Goal: Check status

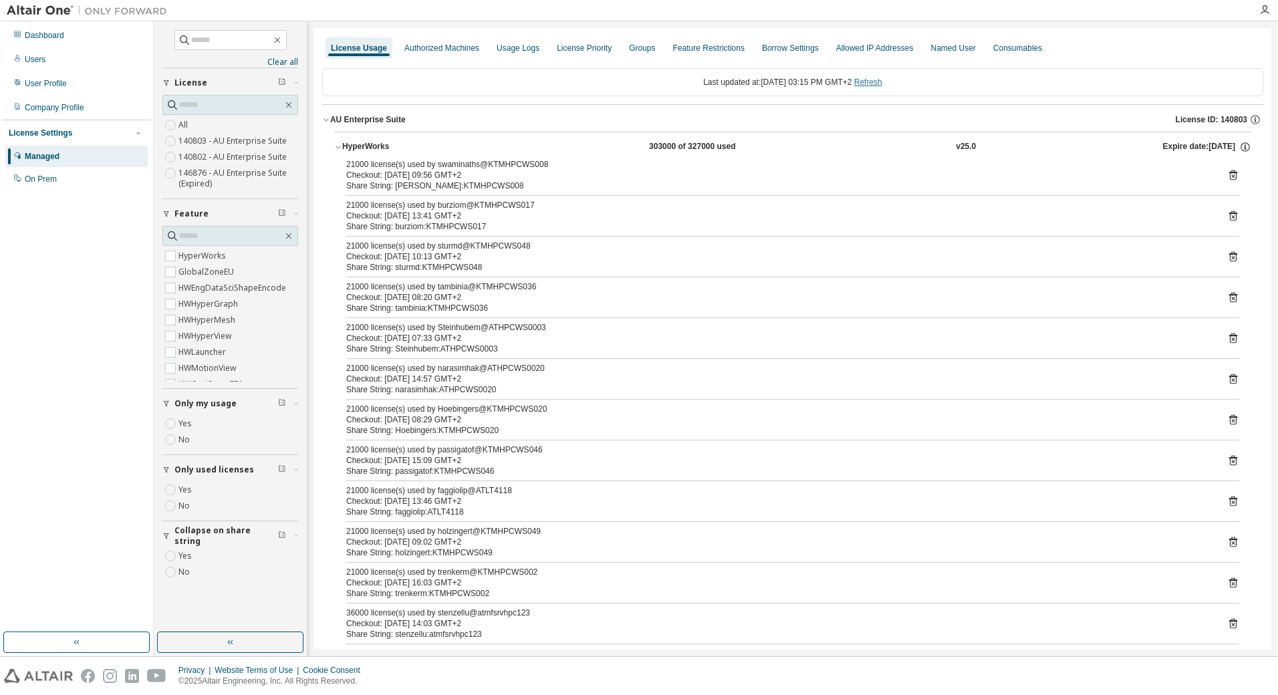
click at [882, 82] on link "Refresh" at bounding box center [868, 82] width 28 height 9
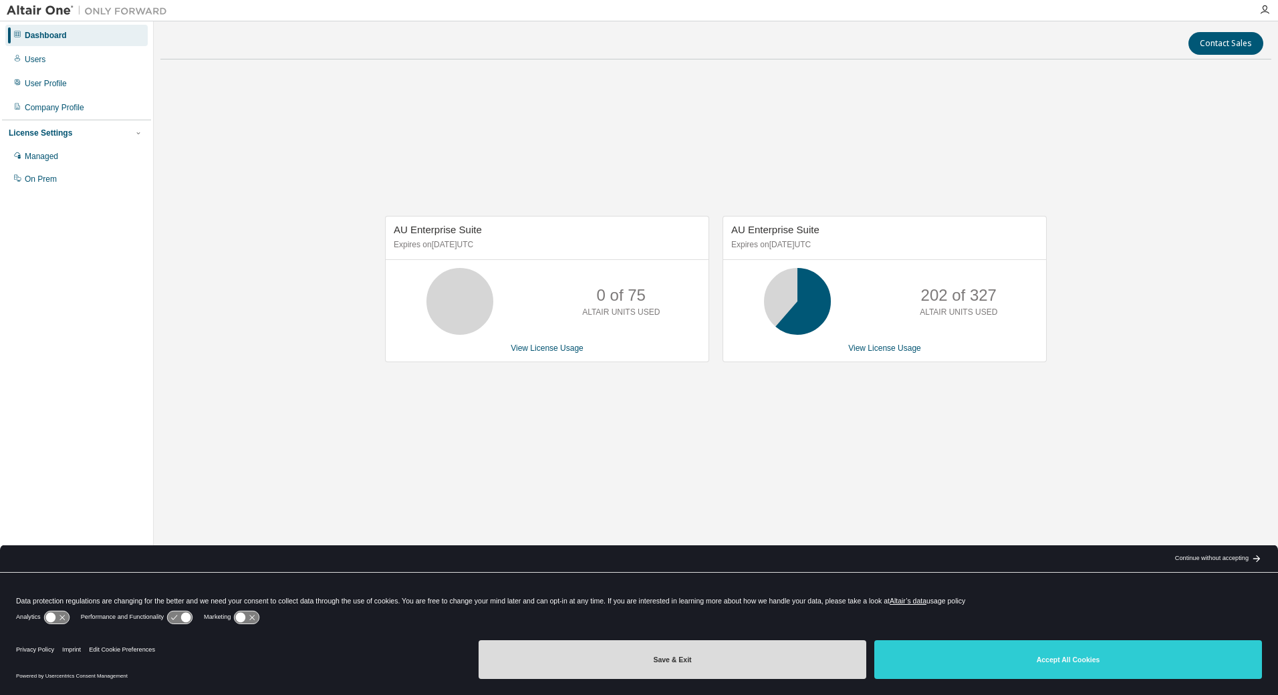
click at [633, 665] on button "Save & Exit" at bounding box center [673, 659] width 388 height 39
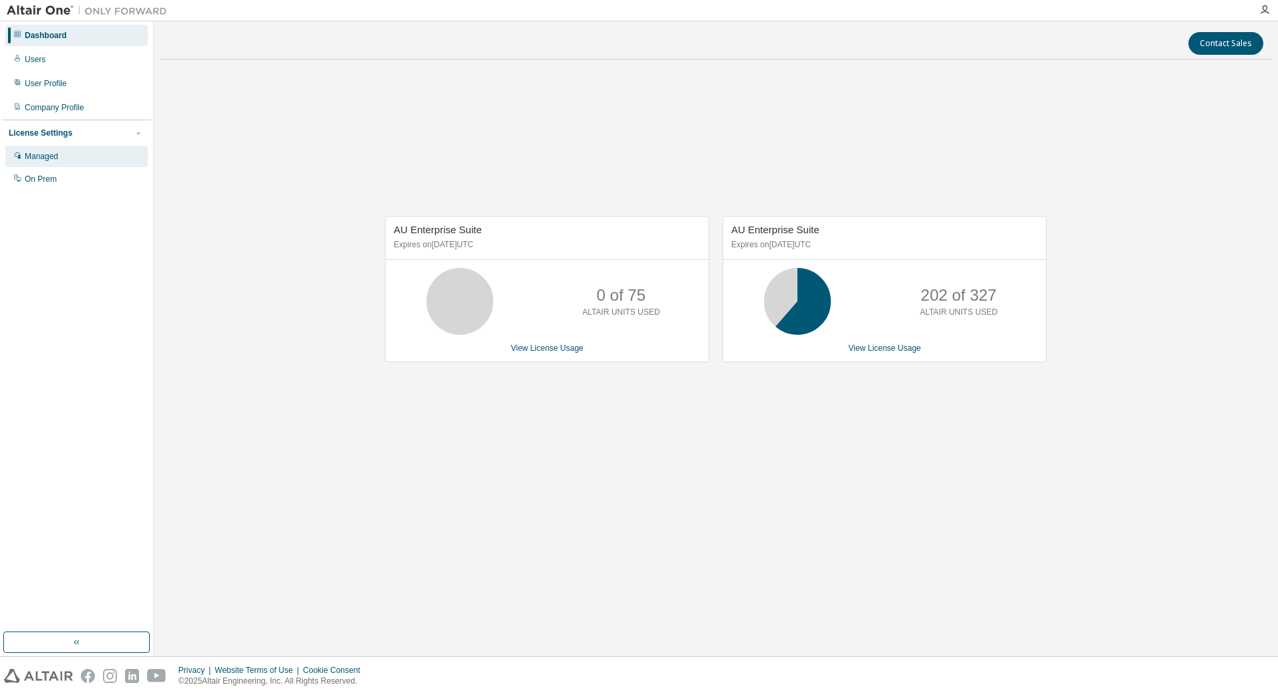
click at [32, 162] on div "Managed" at bounding box center [41, 156] width 33 height 11
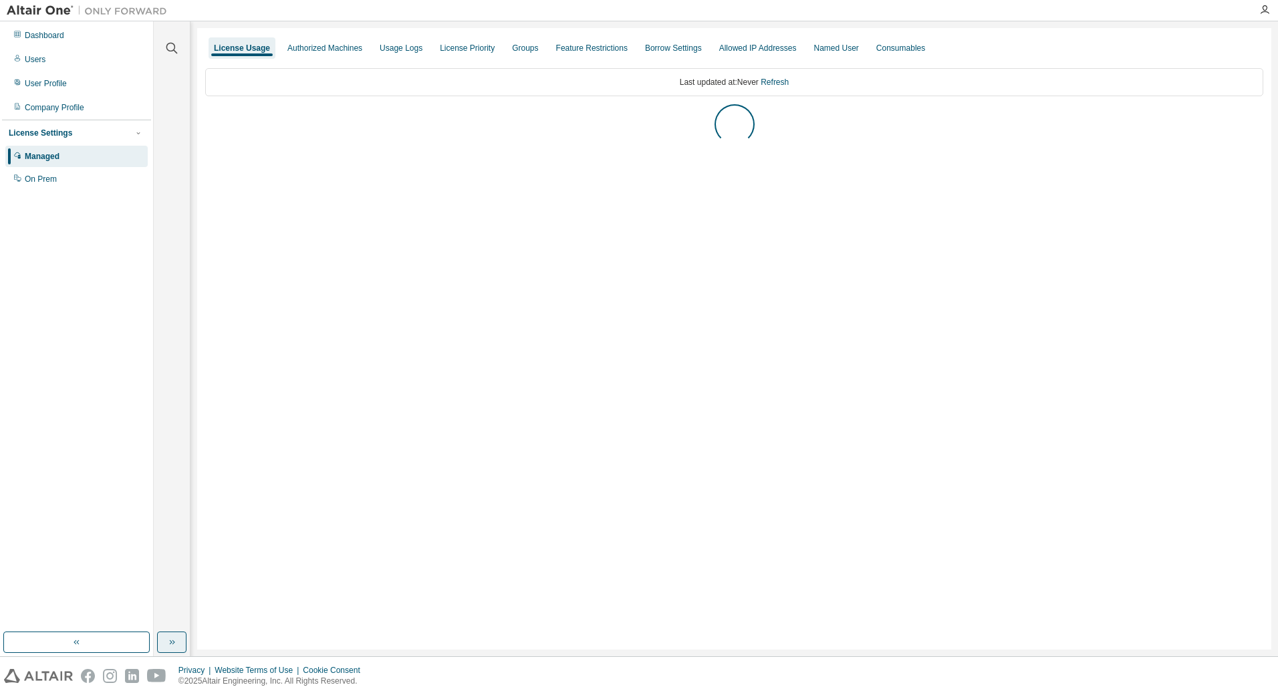
click at [179, 638] on button "button" at bounding box center [171, 642] width 29 height 21
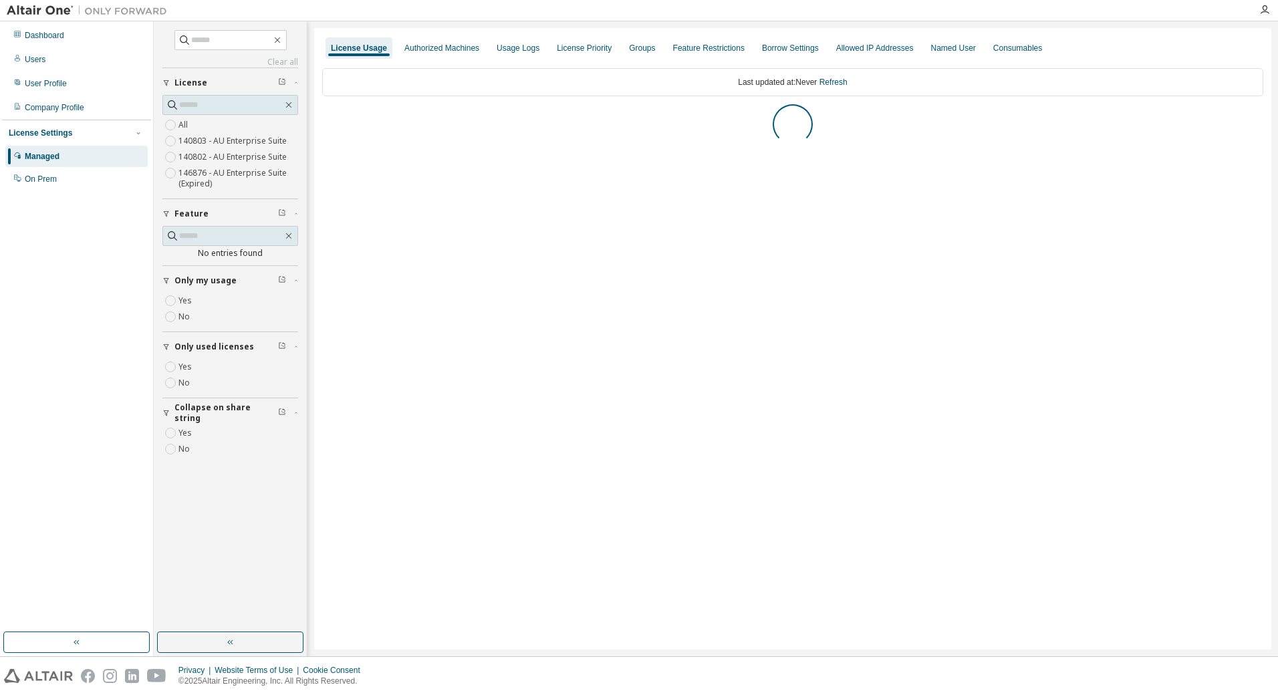
click at [170, 365] on div "Collapse on share string Yes No Only used licenses Yes No Only my usage Yes No …" at bounding box center [230, 266] width 136 height 396
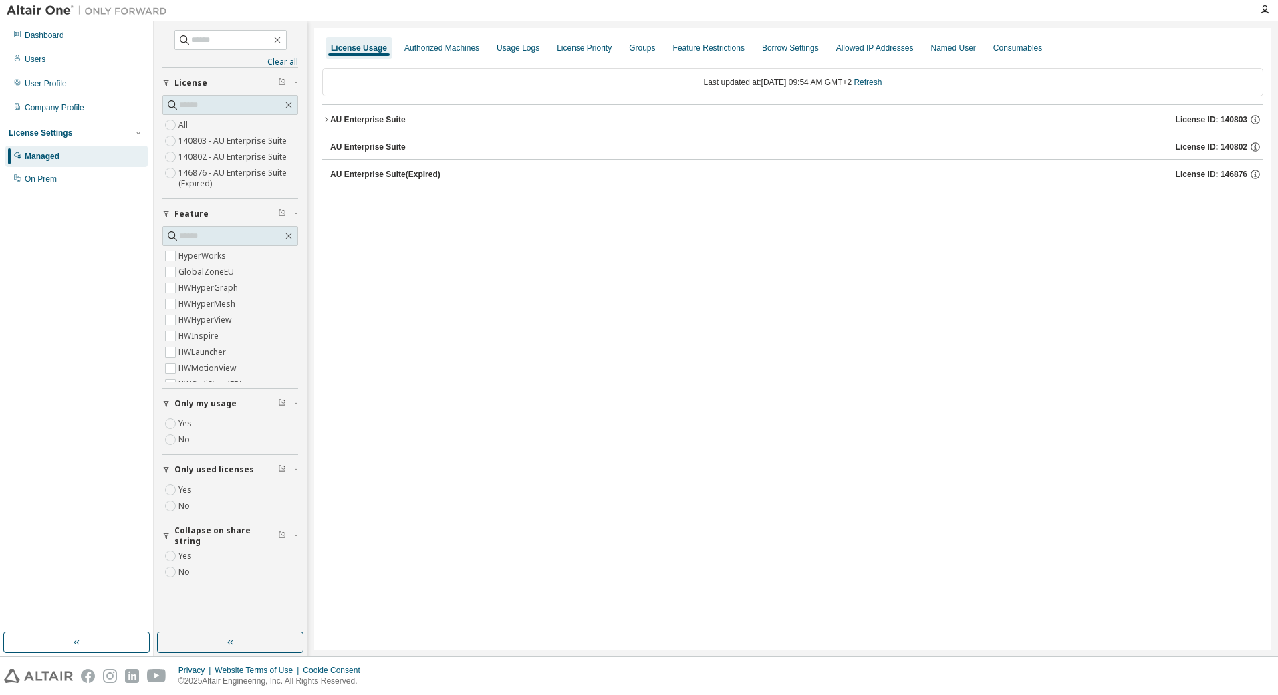
click at [328, 117] on icon "button" at bounding box center [326, 120] width 8 height 8
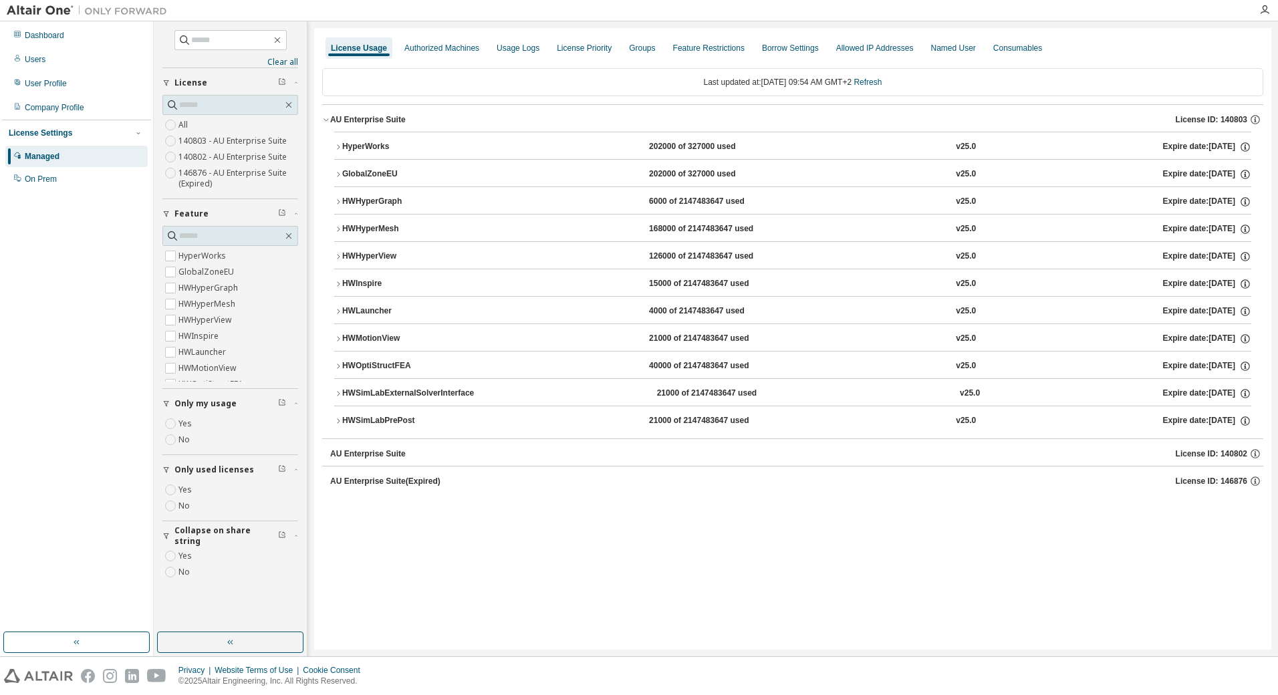
click at [337, 364] on icon "button" at bounding box center [338, 366] width 8 height 8
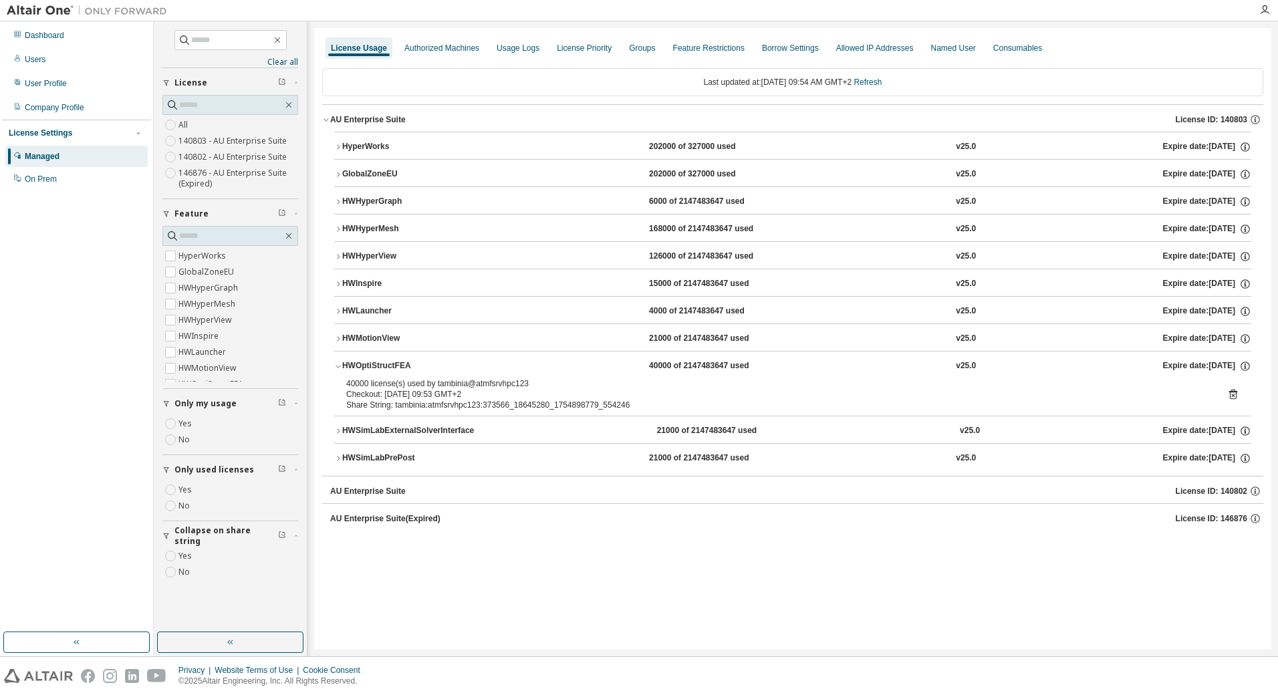
click at [337, 364] on icon "button" at bounding box center [338, 366] width 8 height 8
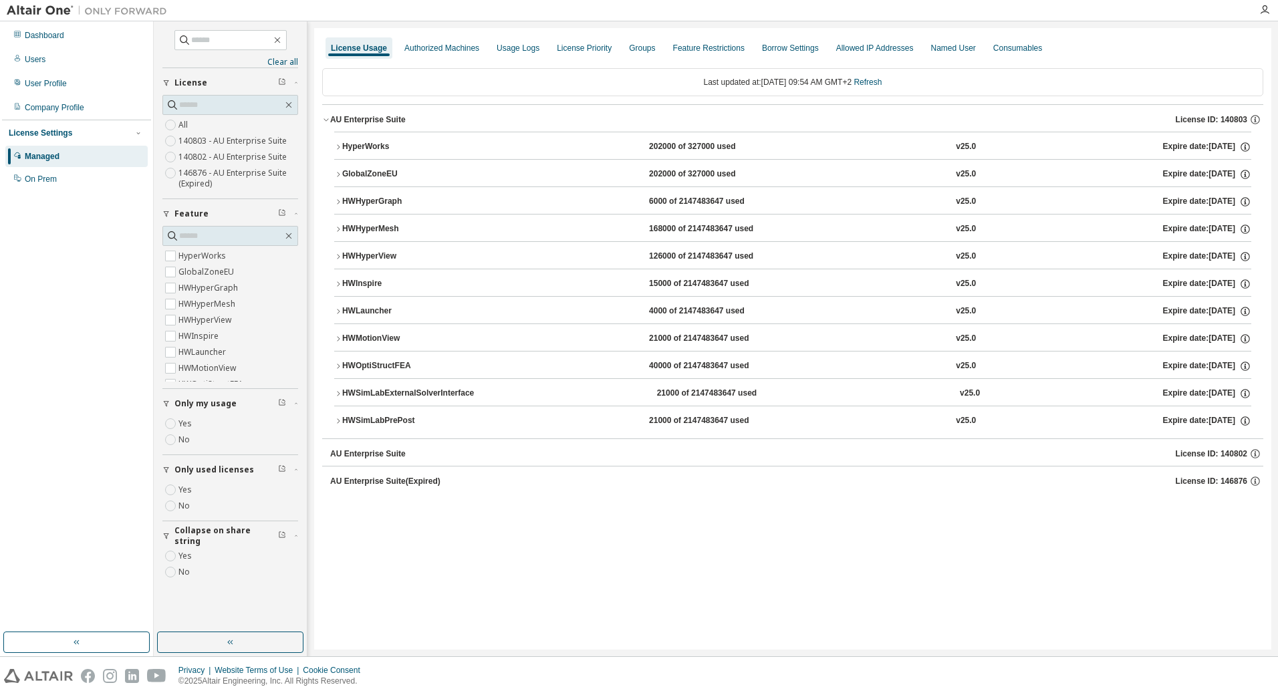
click at [337, 393] on icon "button" at bounding box center [338, 394] width 8 height 8
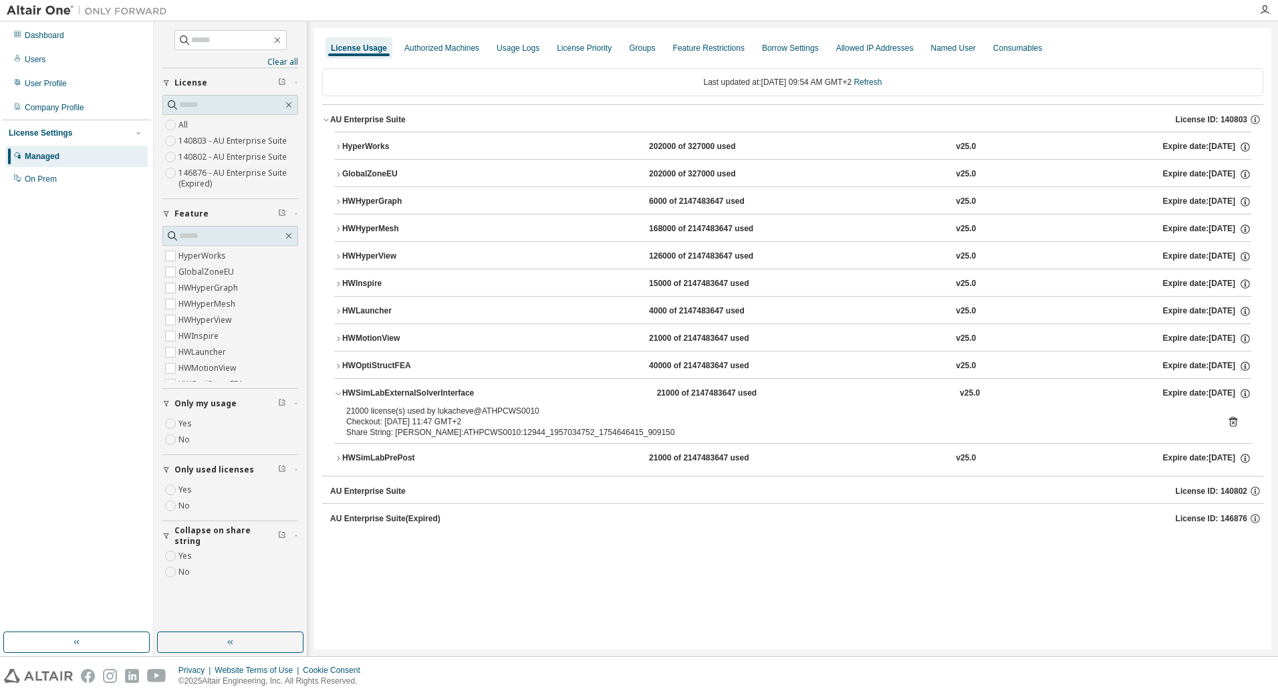
click at [337, 393] on icon "button" at bounding box center [338, 394] width 8 height 8
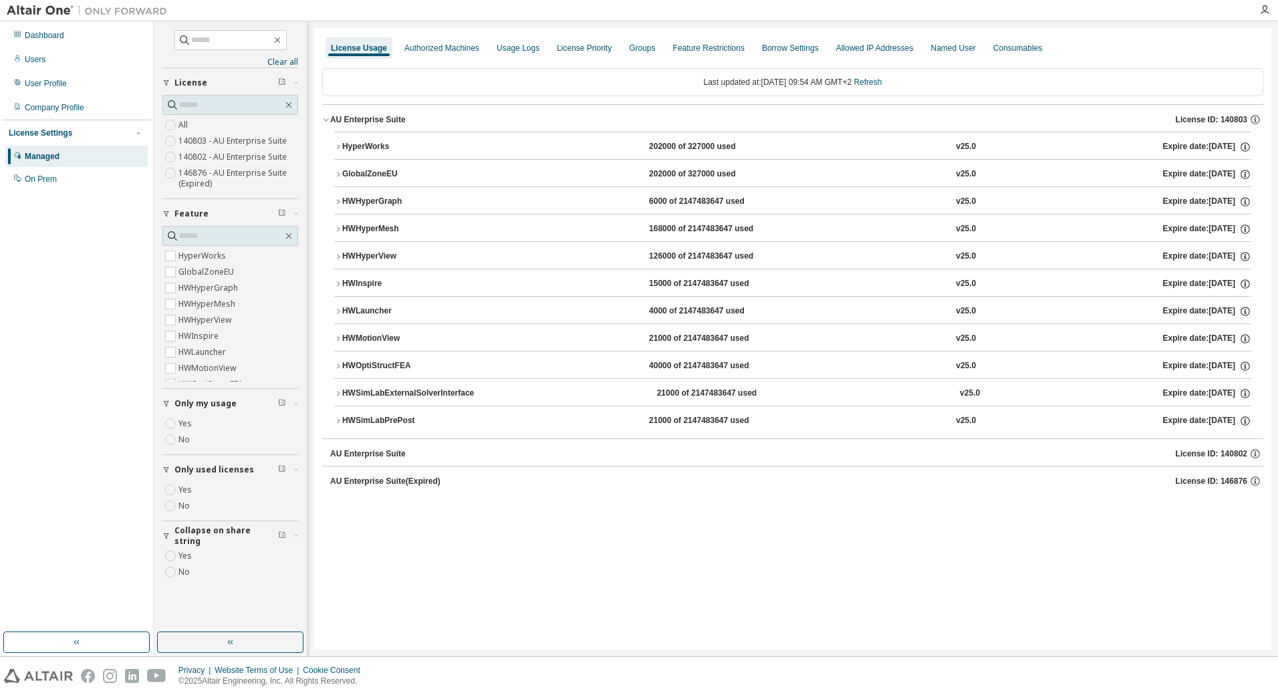
click at [336, 422] on icon "button" at bounding box center [338, 421] width 8 height 8
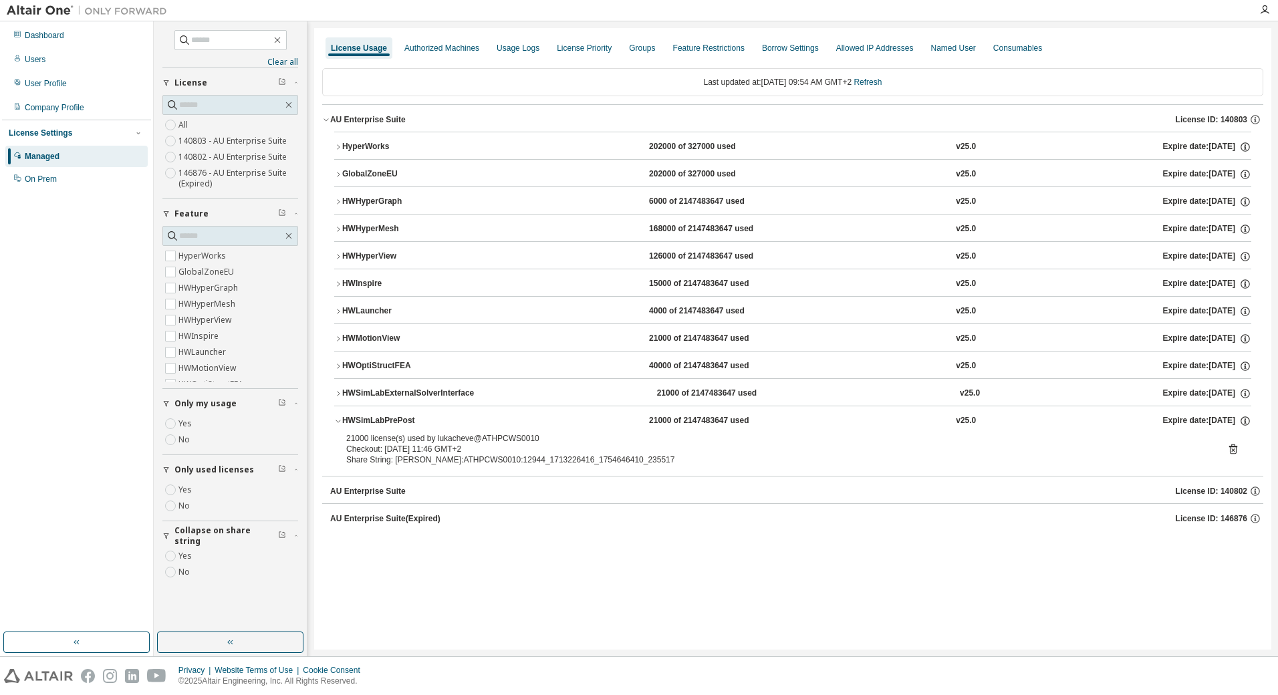
click at [1235, 447] on icon at bounding box center [1233, 450] width 8 height 10
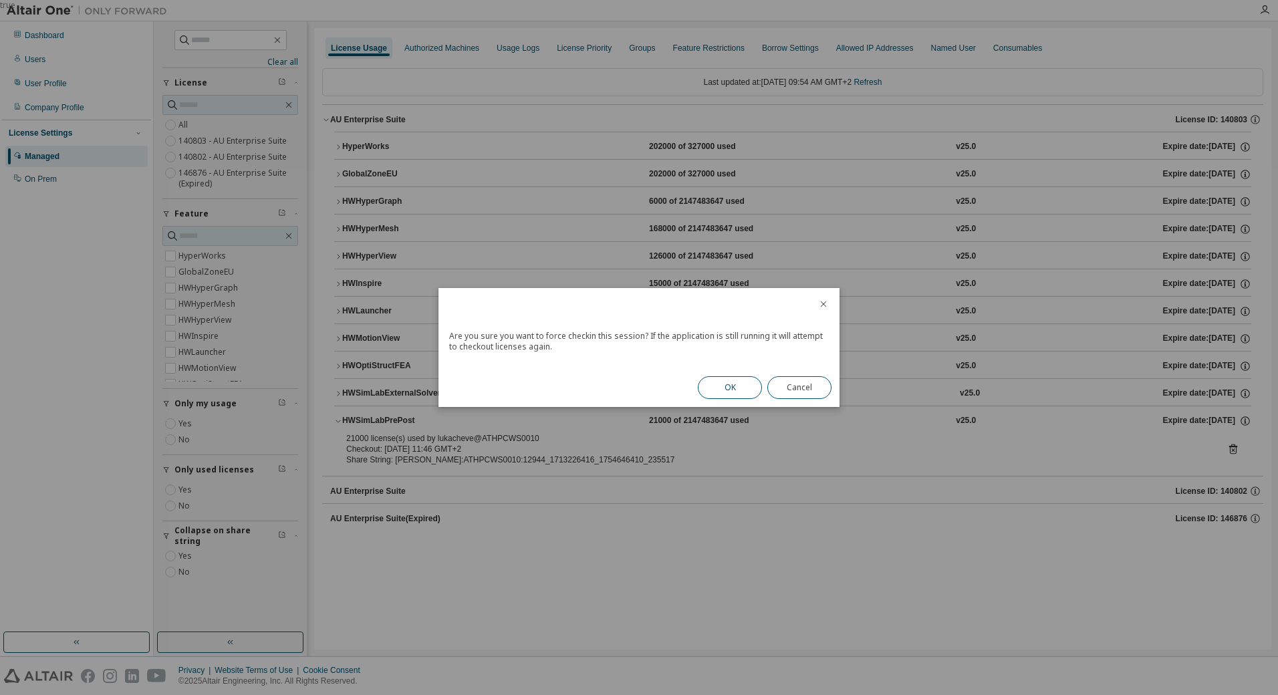
click at [739, 384] on button "OK" at bounding box center [730, 387] width 64 height 23
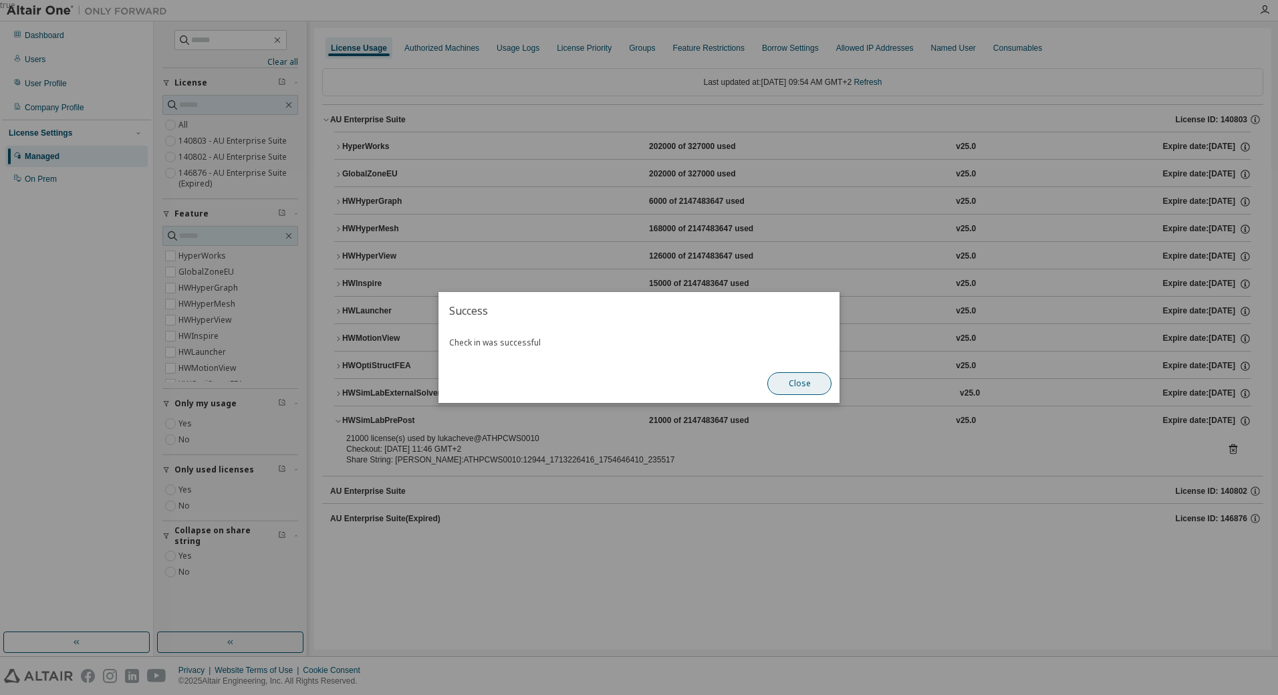
click at [812, 383] on button "Close" at bounding box center [799, 383] width 64 height 23
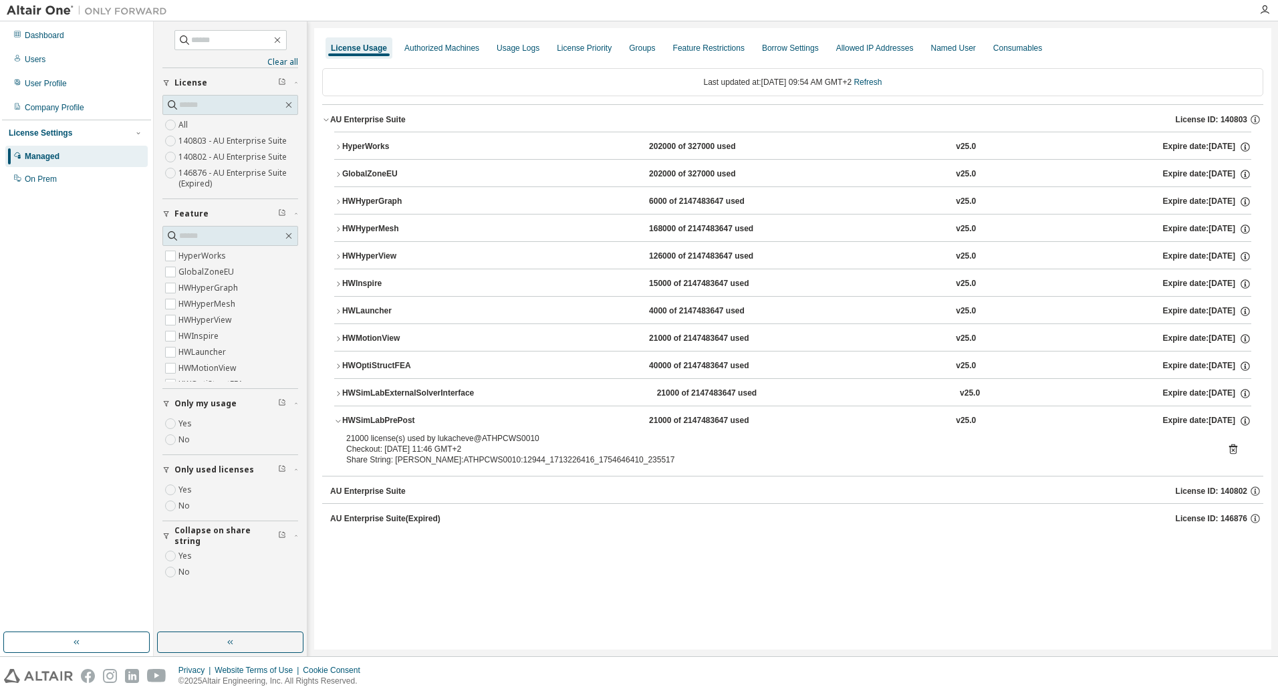
click at [342, 391] on div "HWSimLabExternalSolverInterface" at bounding box center [408, 394] width 132 height 12
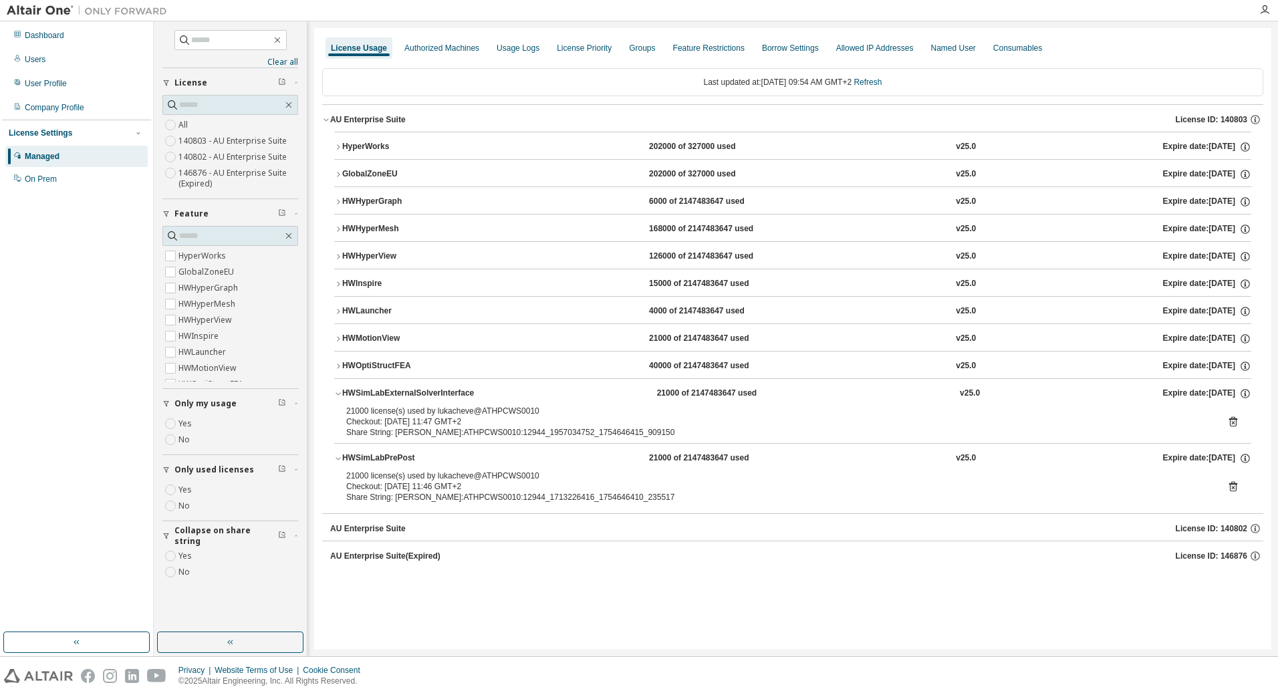
click at [1235, 422] on icon at bounding box center [1233, 422] width 12 height 12
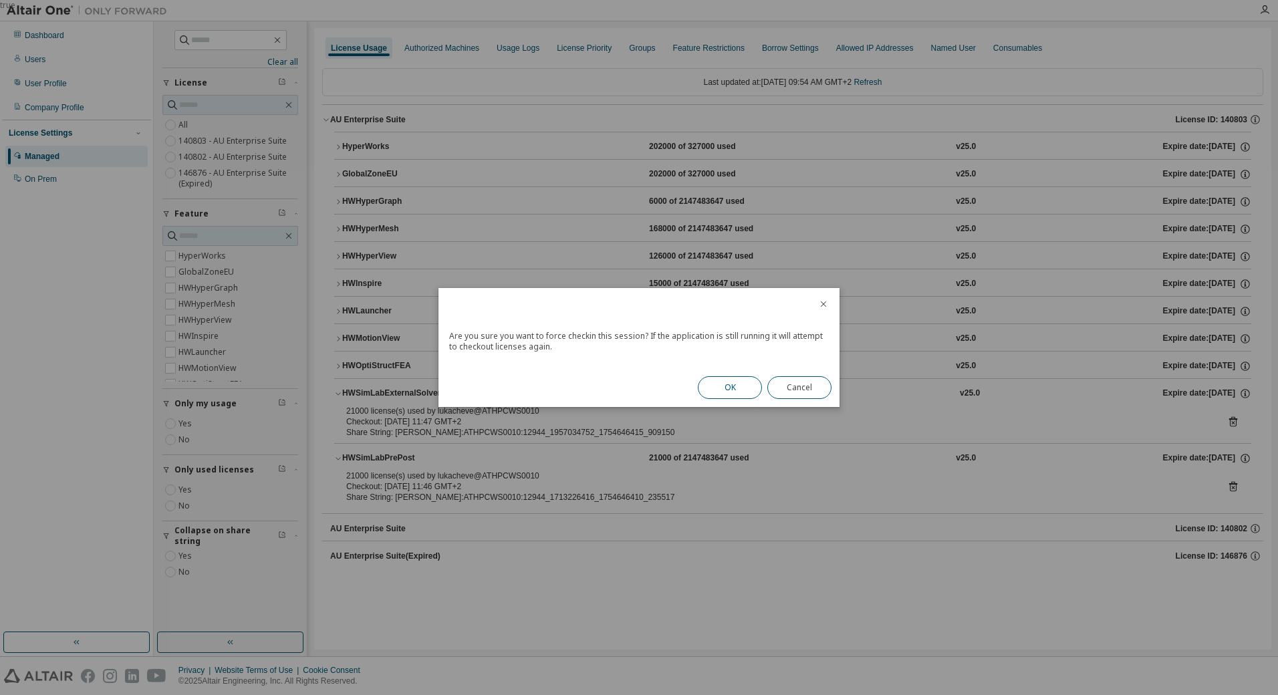
click at [715, 387] on button "OK" at bounding box center [730, 387] width 64 height 23
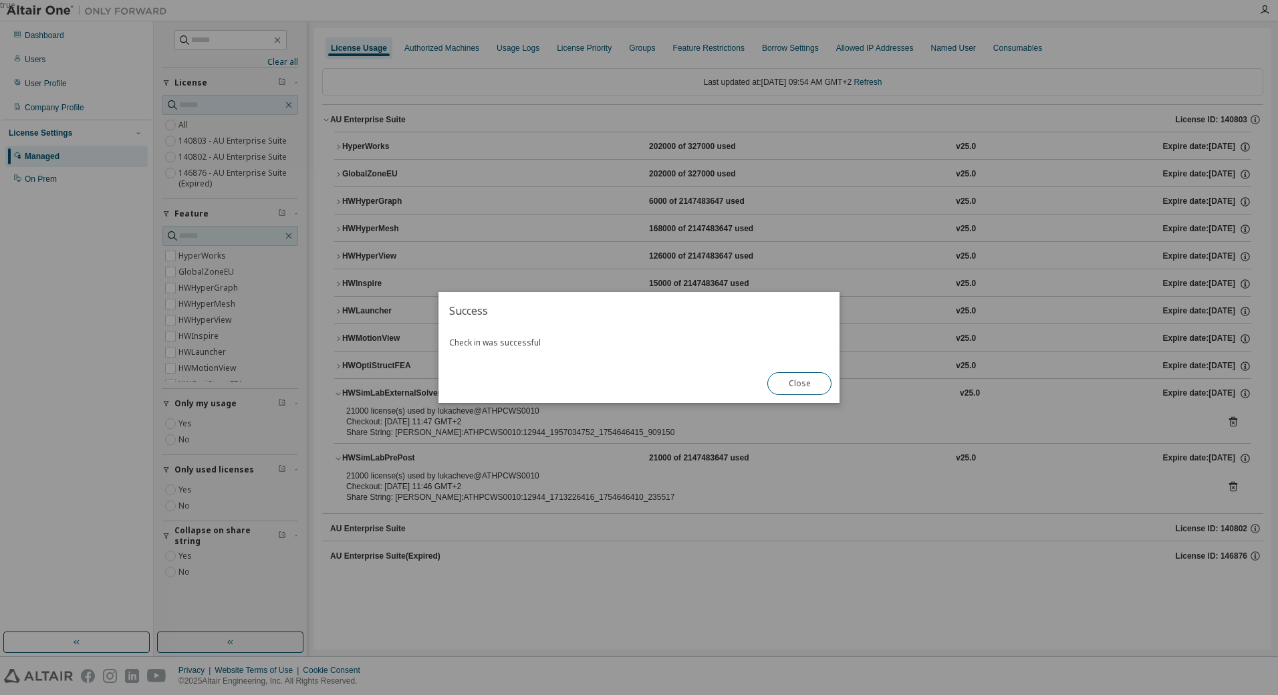
click at [339, 392] on div "true" at bounding box center [639, 347] width 1278 height 695
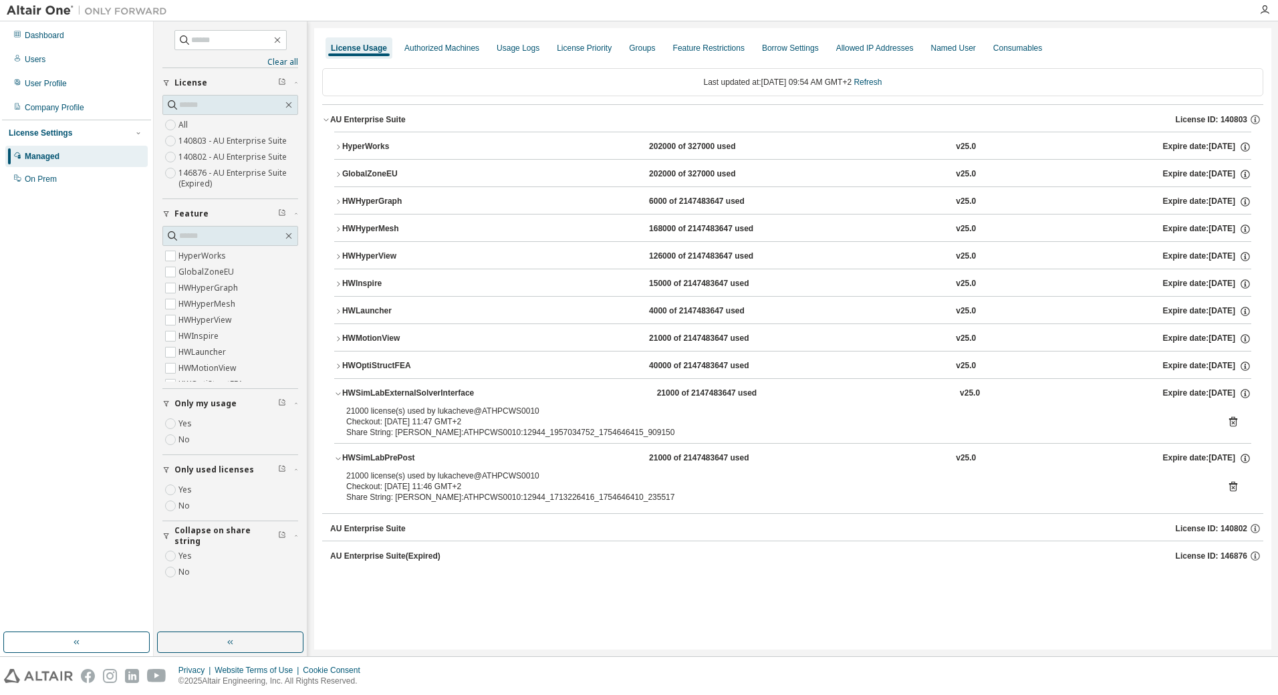
click at [338, 396] on icon "button" at bounding box center [338, 394] width 8 height 8
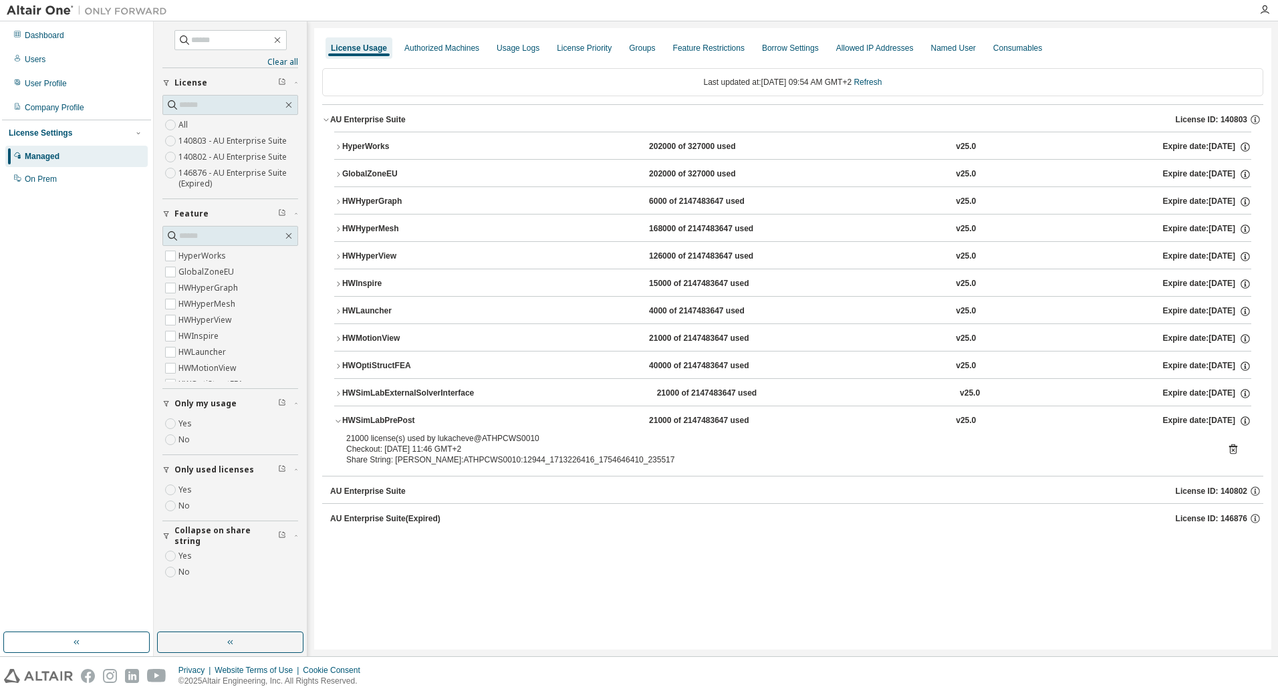
click at [338, 419] on icon "button" at bounding box center [338, 421] width 8 height 8
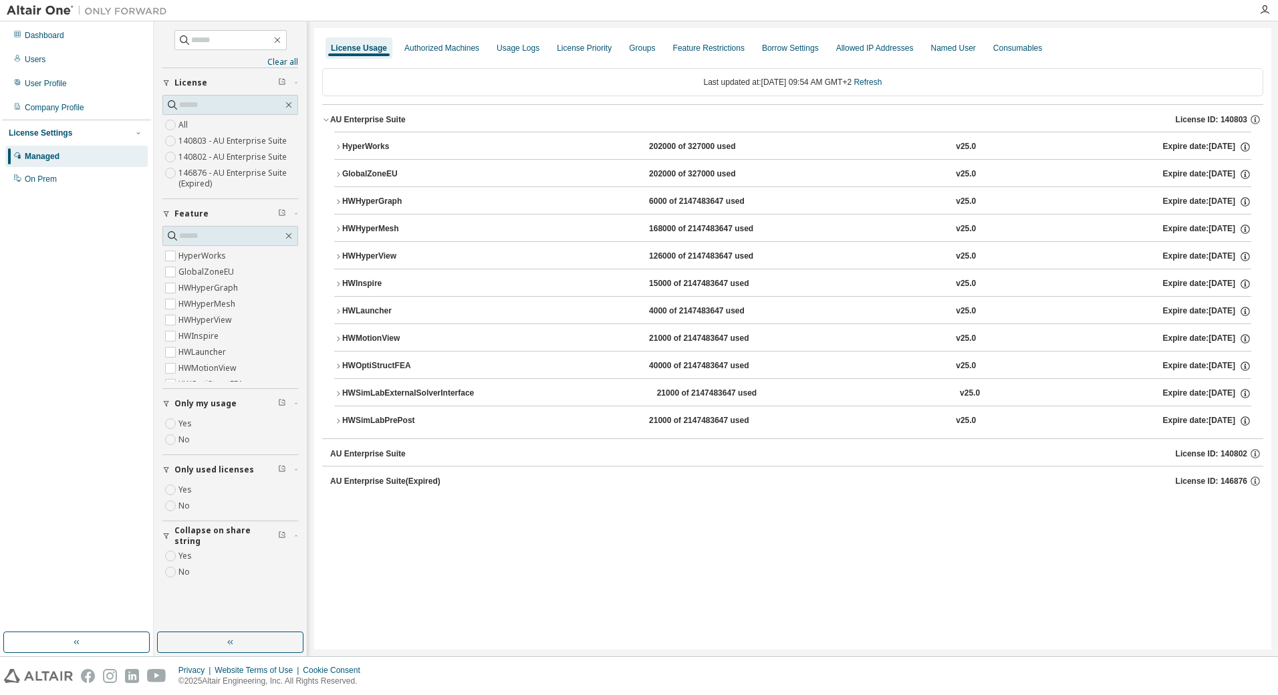
click at [338, 366] on icon "button" at bounding box center [338, 366] width 8 height 8
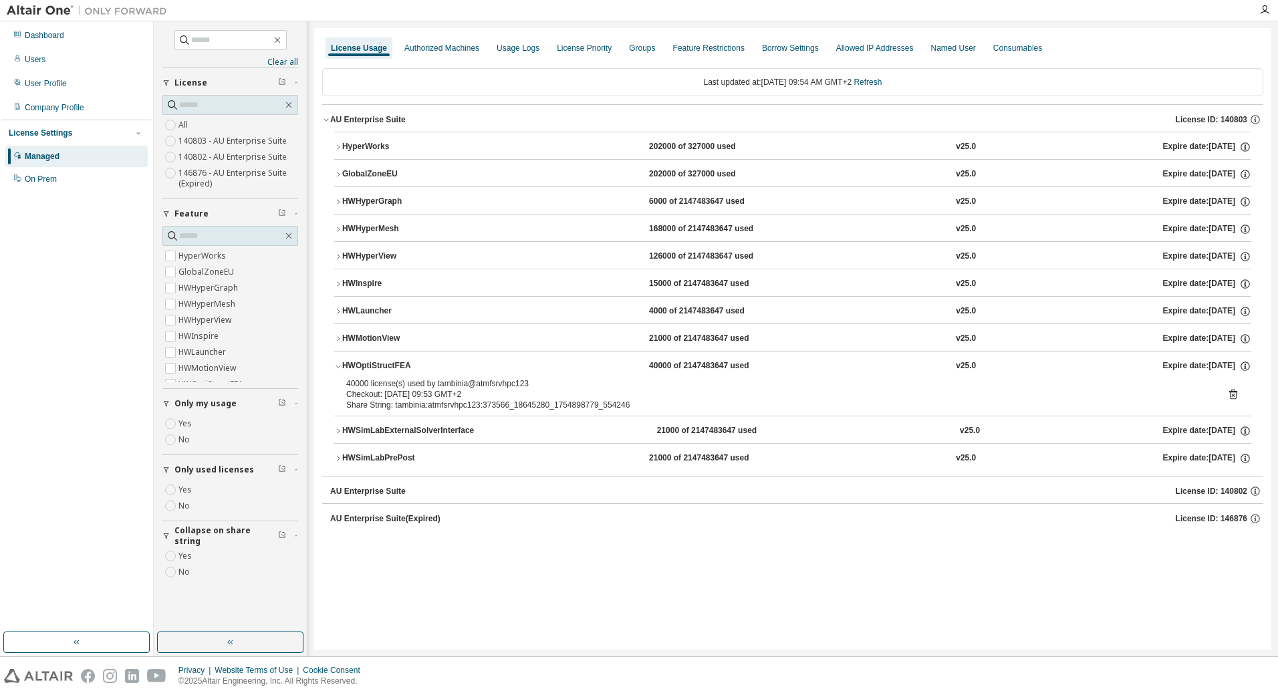
click at [338, 366] on icon "button" at bounding box center [338, 366] width 8 height 8
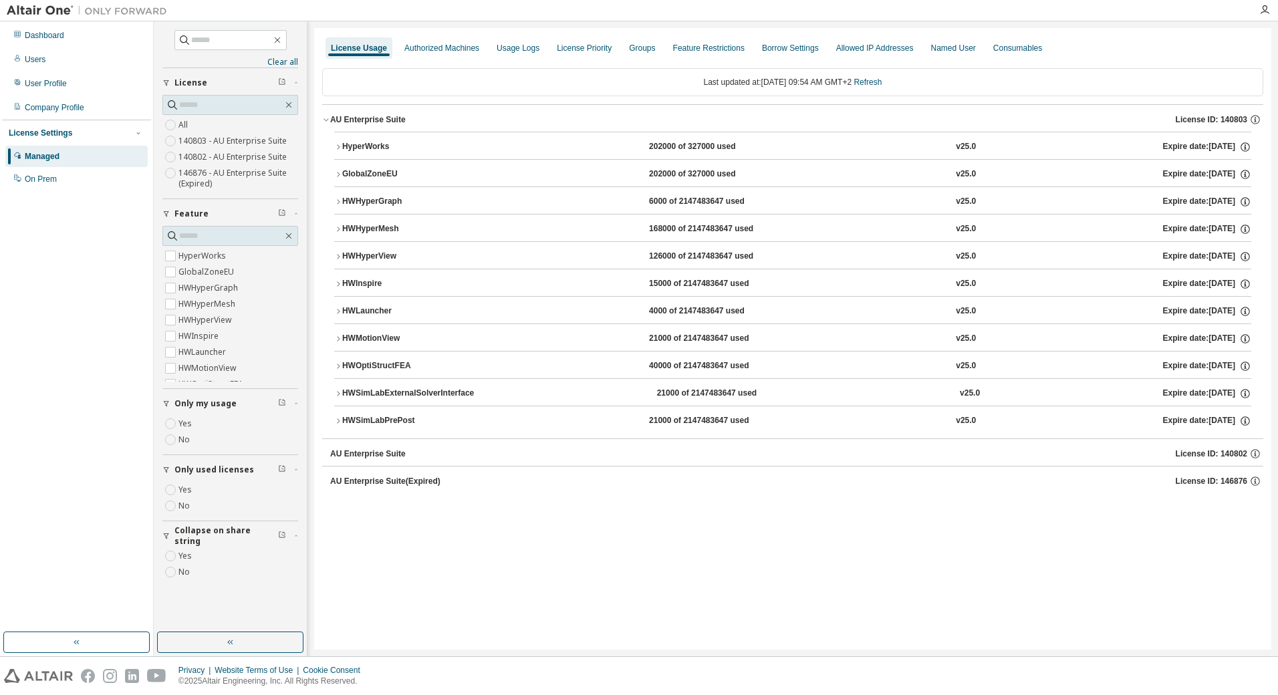
click at [338, 340] on icon "button" at bounding box center [338, 339] width 8 height 8
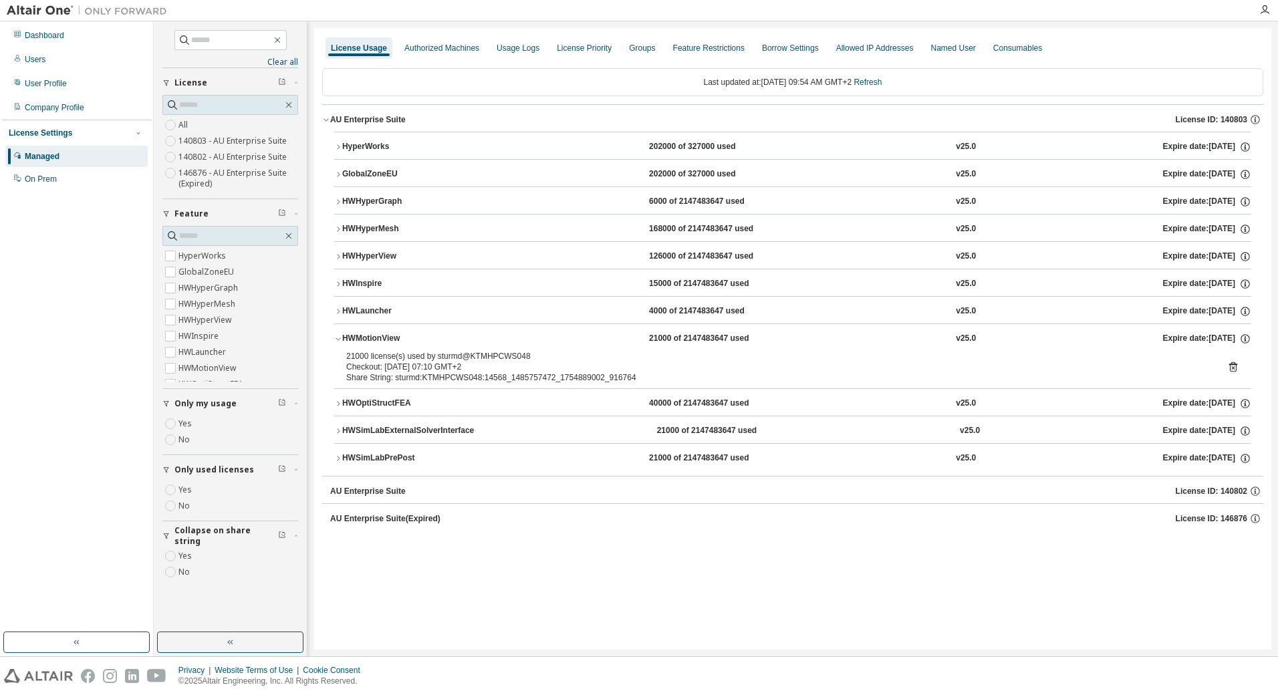
click at [338, 340] on icon "button" at bounding box center [338, 339] width 8 height 8
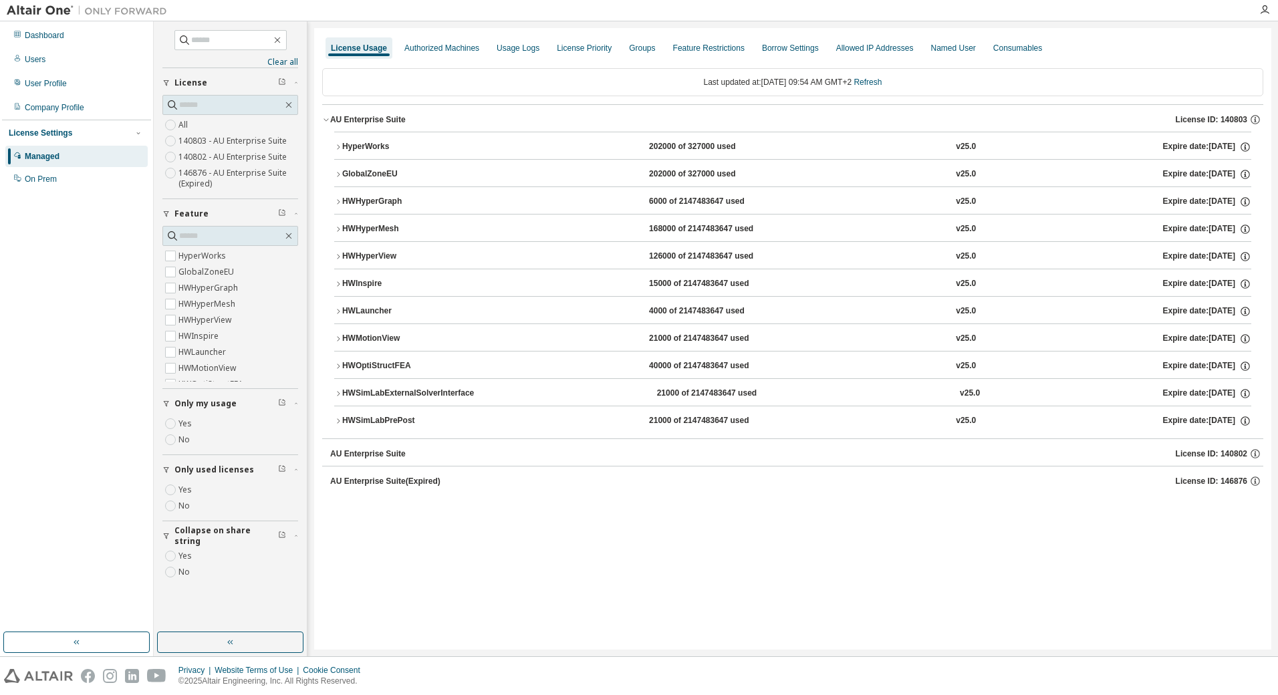
click at [336, 309] on icon "button" at bounding box center [338, 311] width 8 height 8
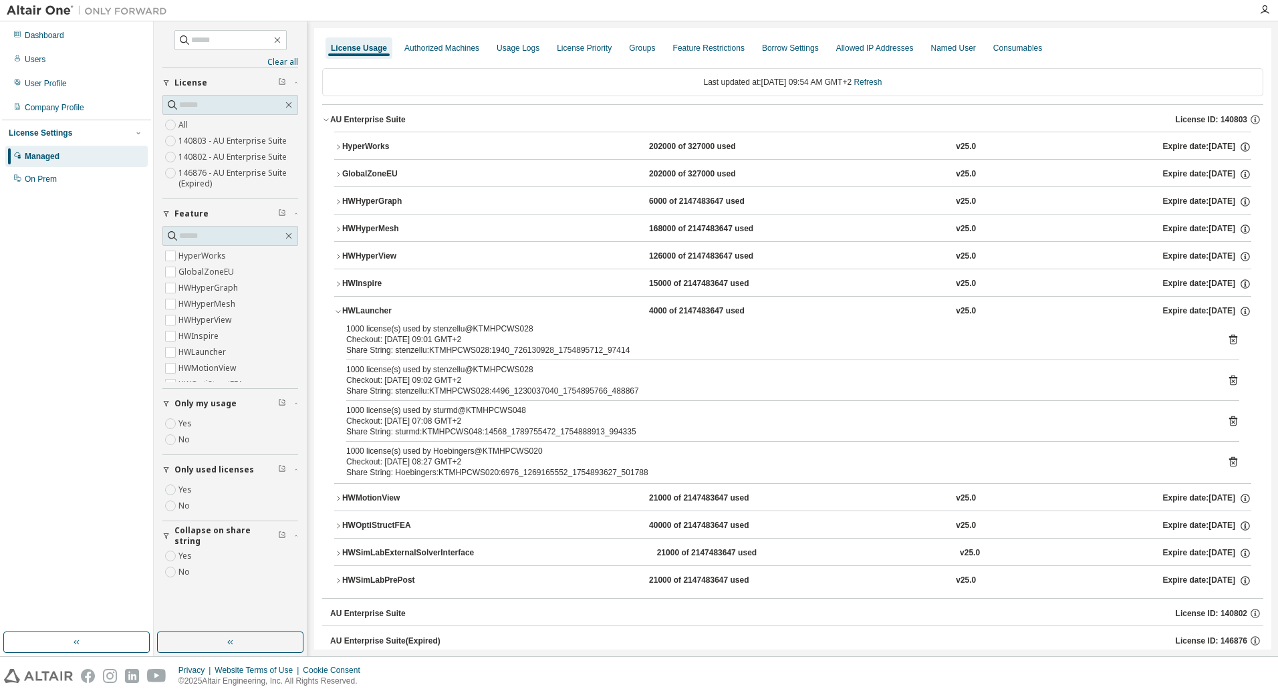
click at [336, 310] on icon "button" at bounding box center [338, 311] width 8 height 8
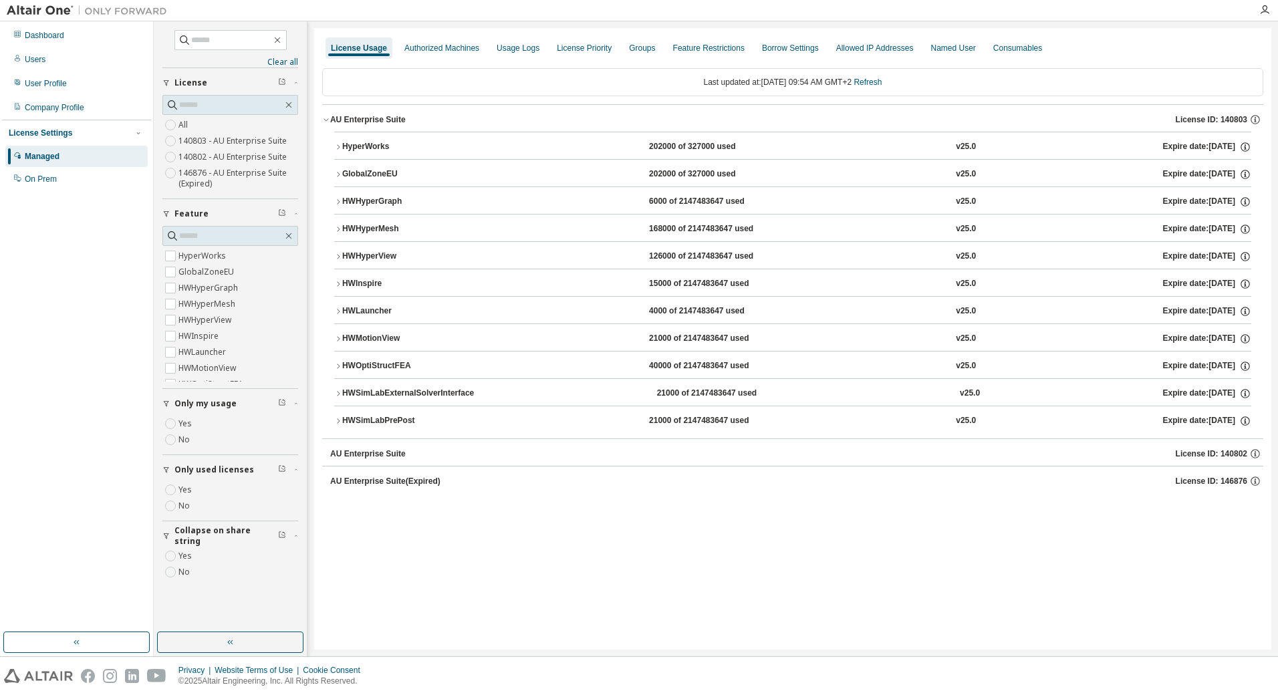
click at [338, 282] on icon "button" at bounding box center [338, 284] width 8 height 8
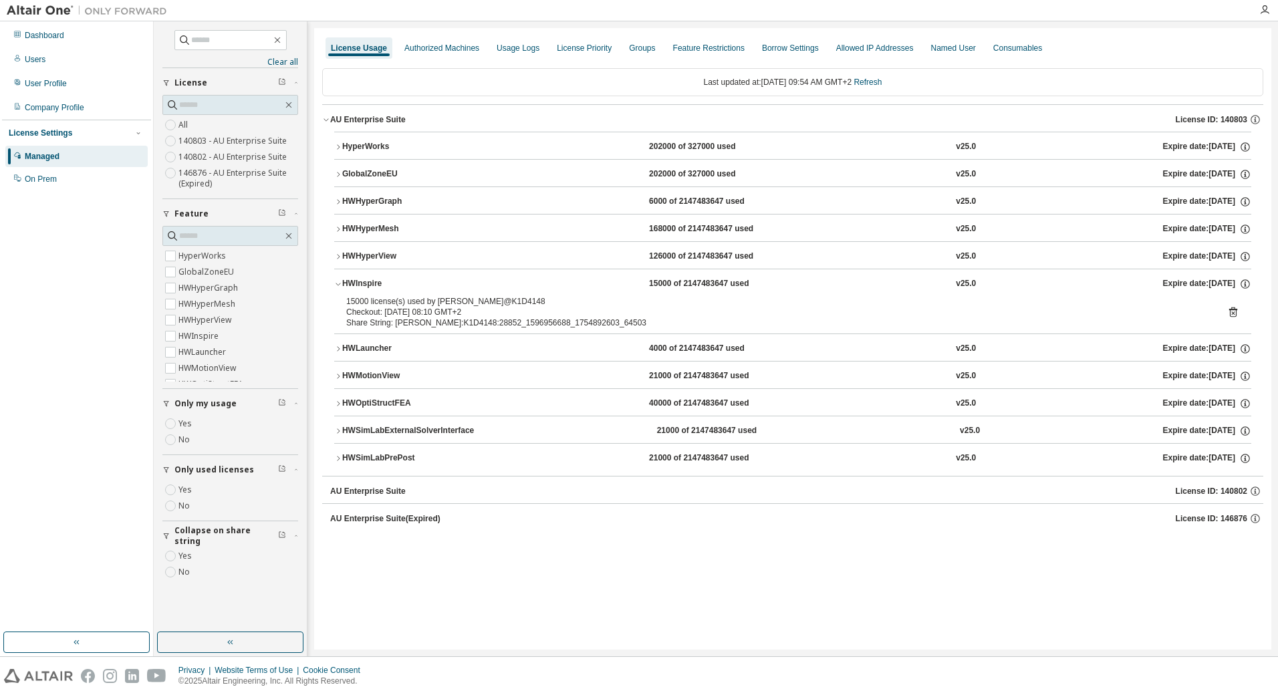
click at [338, 282] on icon "button" at bounding box center [338, 284] width 8 height 8
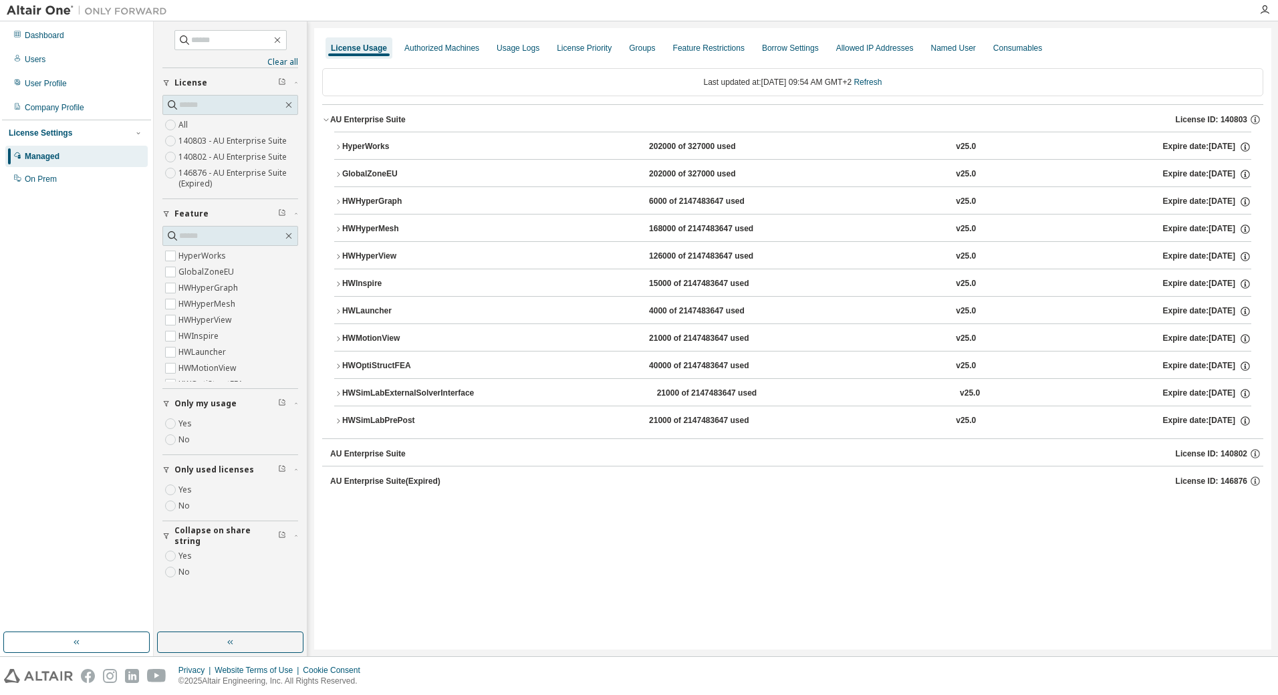
click at [339, 253] on icon "button" at bounding box center [338, 257] width 8 height 8
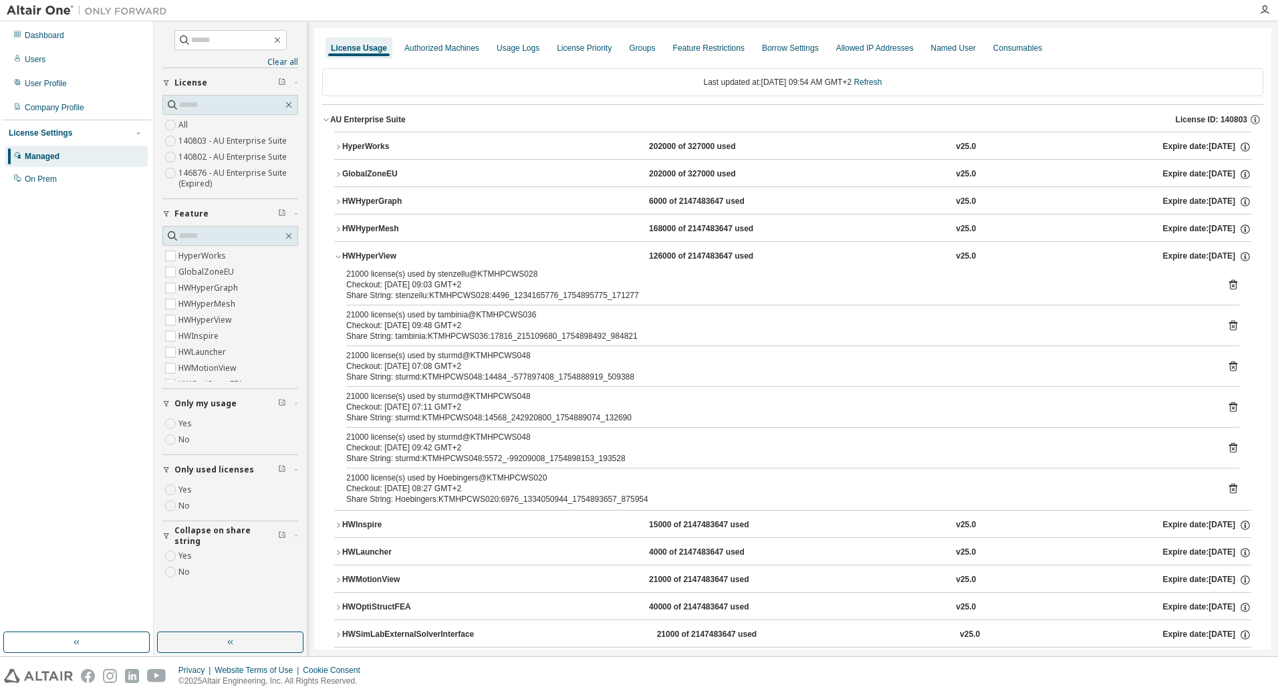
click at [339, 253] on icon "button" at bounding box center [338, 257] width 8 height 8
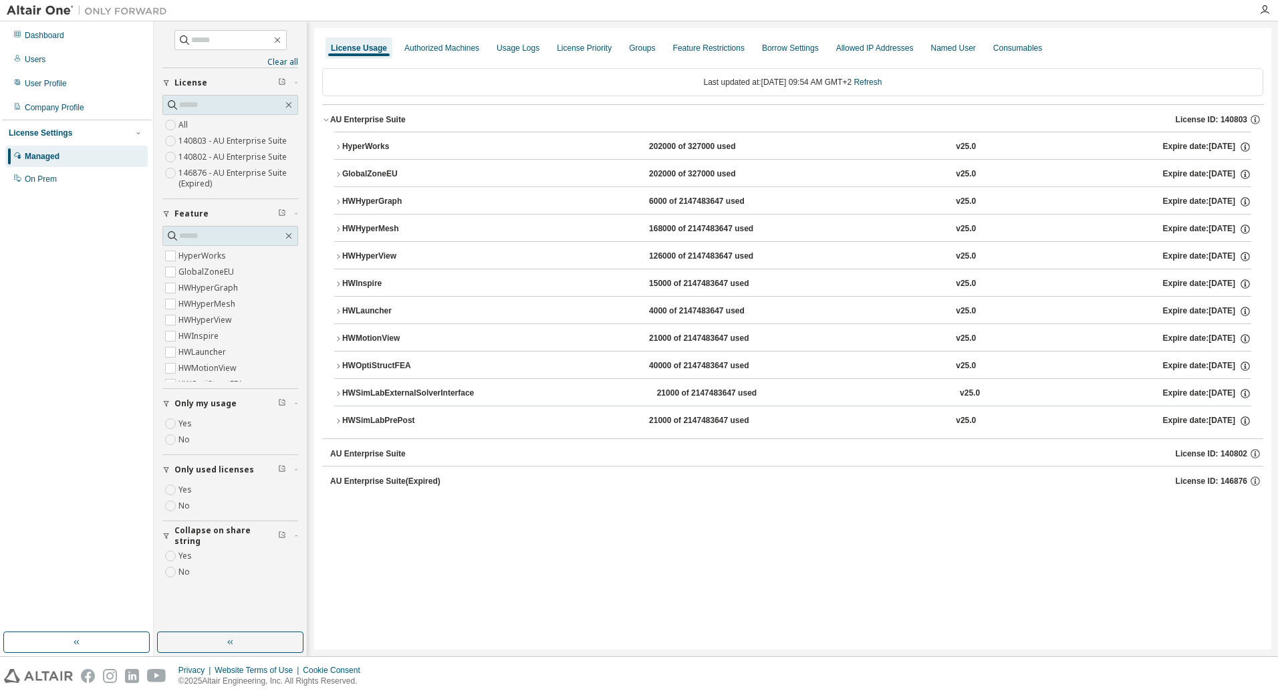
click at [338, 279] on button "HWInspire 15000 of 2147483647 used v25.0 Expire date: 2026-01-01" at bounding box center [792, 283] width 917 height 29
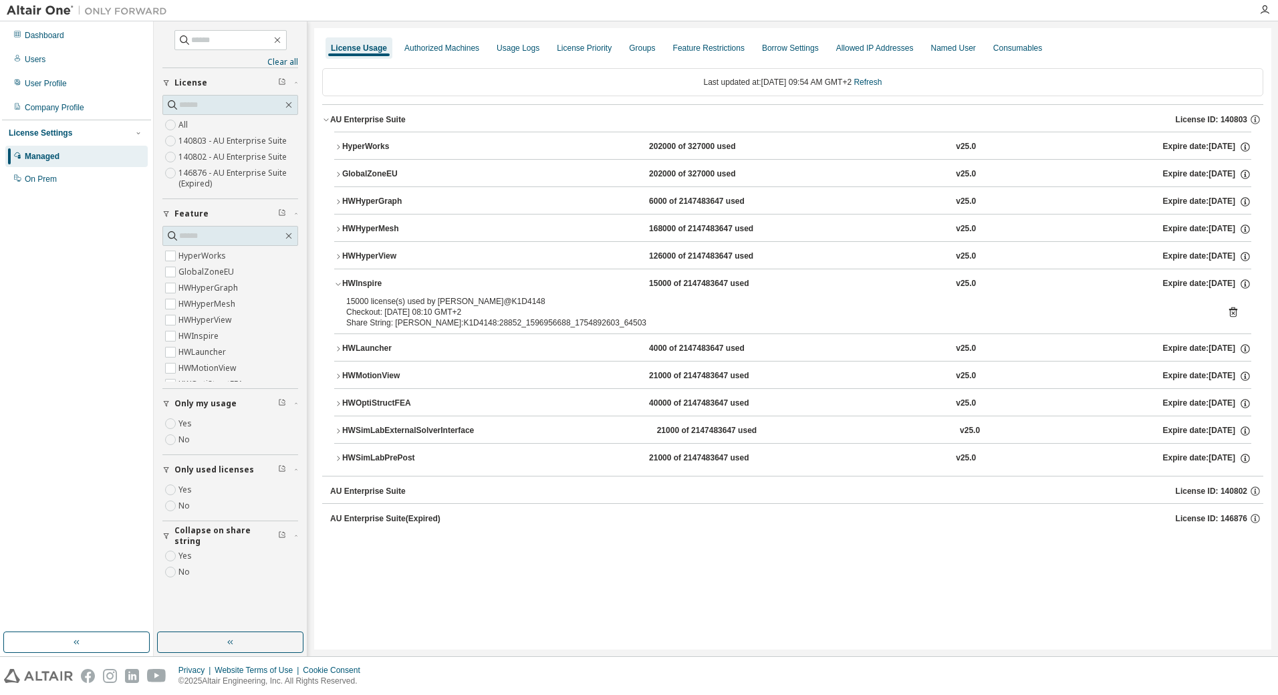
click at [338, 279] on button "HWInspire 15000 of 2147483647 used v25.0 Expire date: 2026-01-01" at bounding box center [792, 283] width 917 height 29
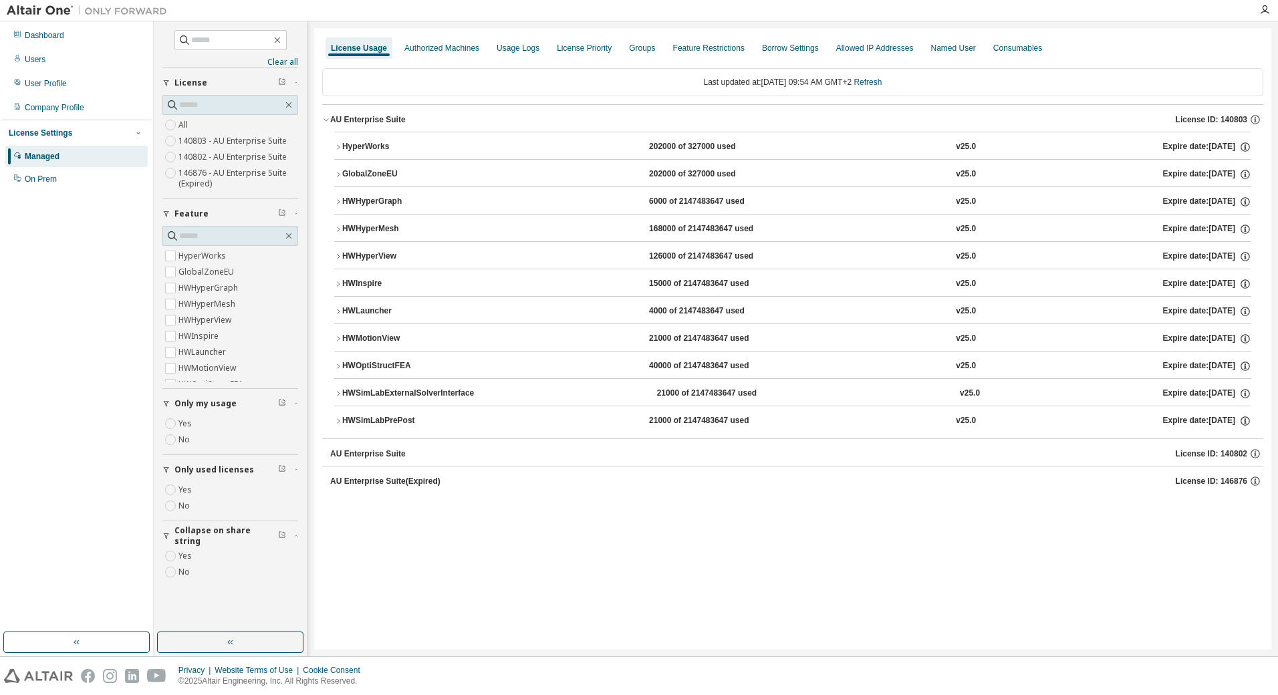
click at [337, 201] on icon "button" at bounding box center [338, 202] width 8 height 8
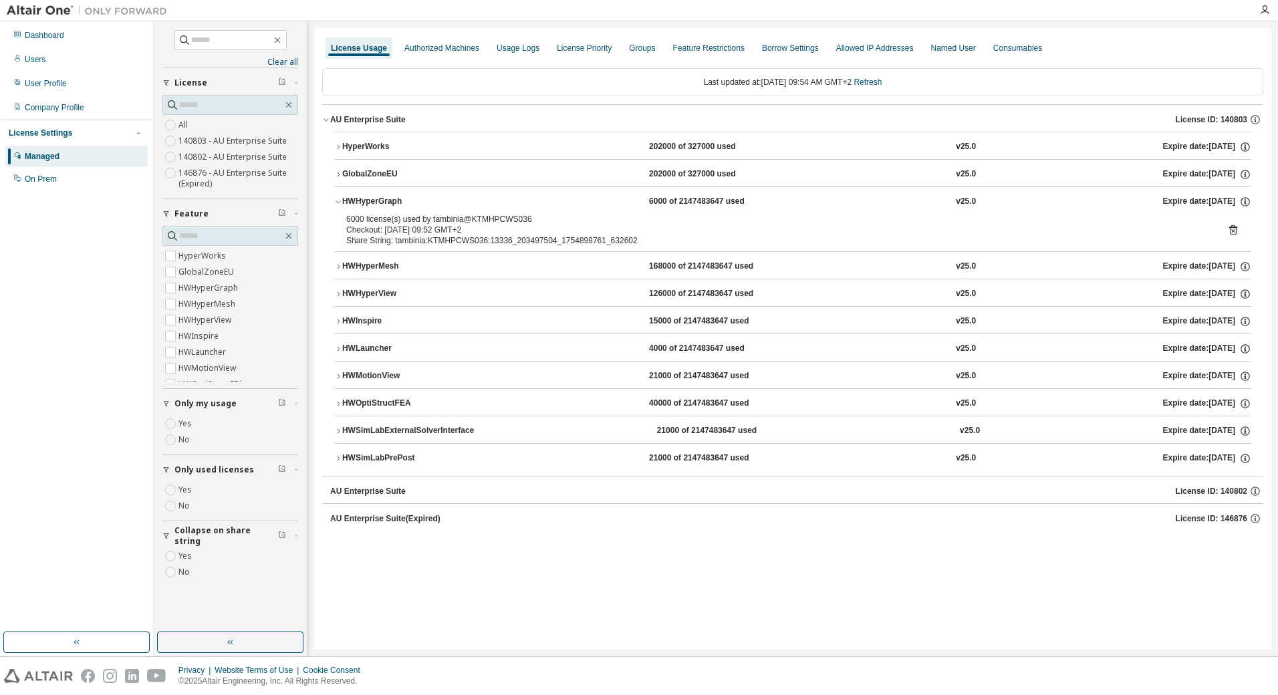
click at [337, 200] on icon "button" at bounding box center [338, 202] width 8 height 8
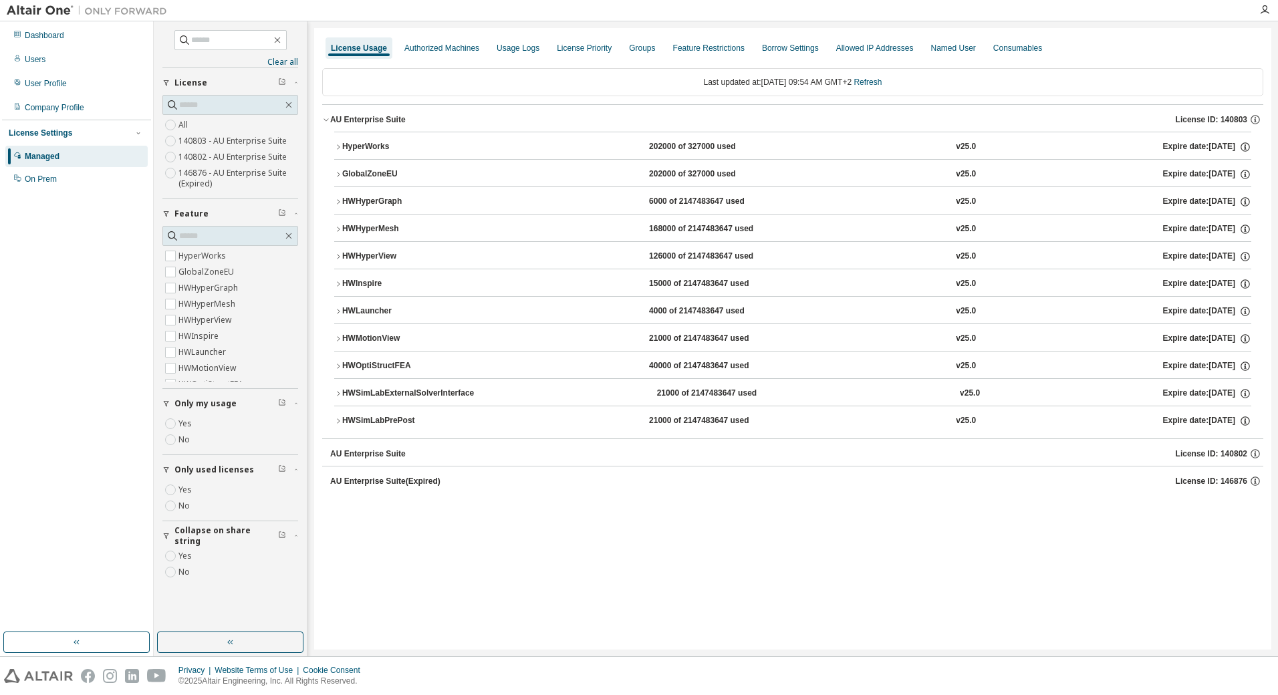
click at [335, 170] on icon "button" at bounding box center [338, 174] width 8 height 8
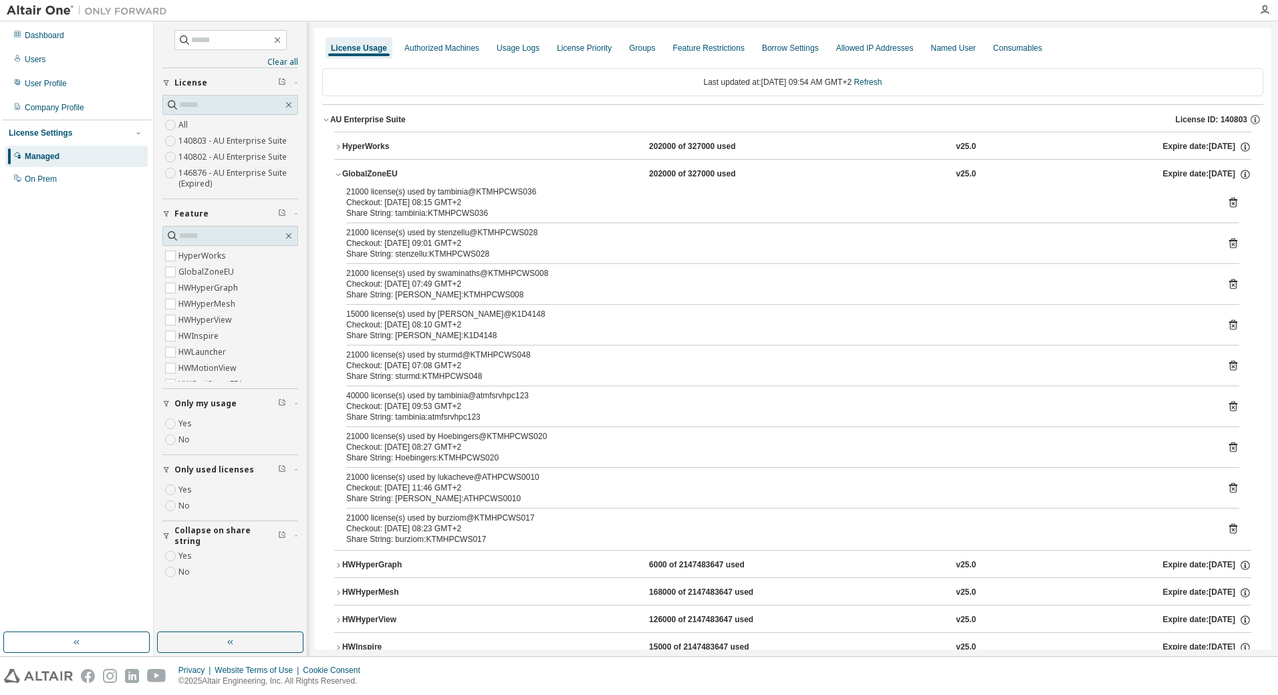
click at [336, 170] on icon "button" at bounding box center [338, 174] width 8 height 8
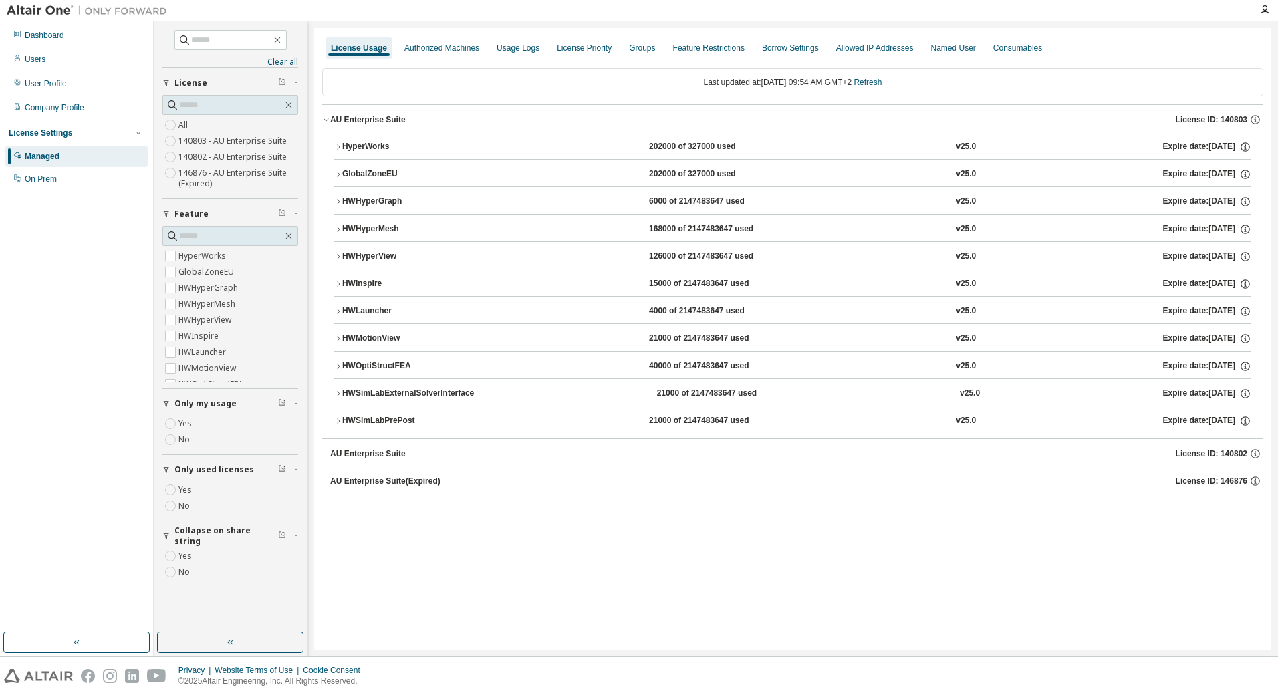
click at [337, 148] on icon "button" at bounding box center [338, 147] width 8 height 8
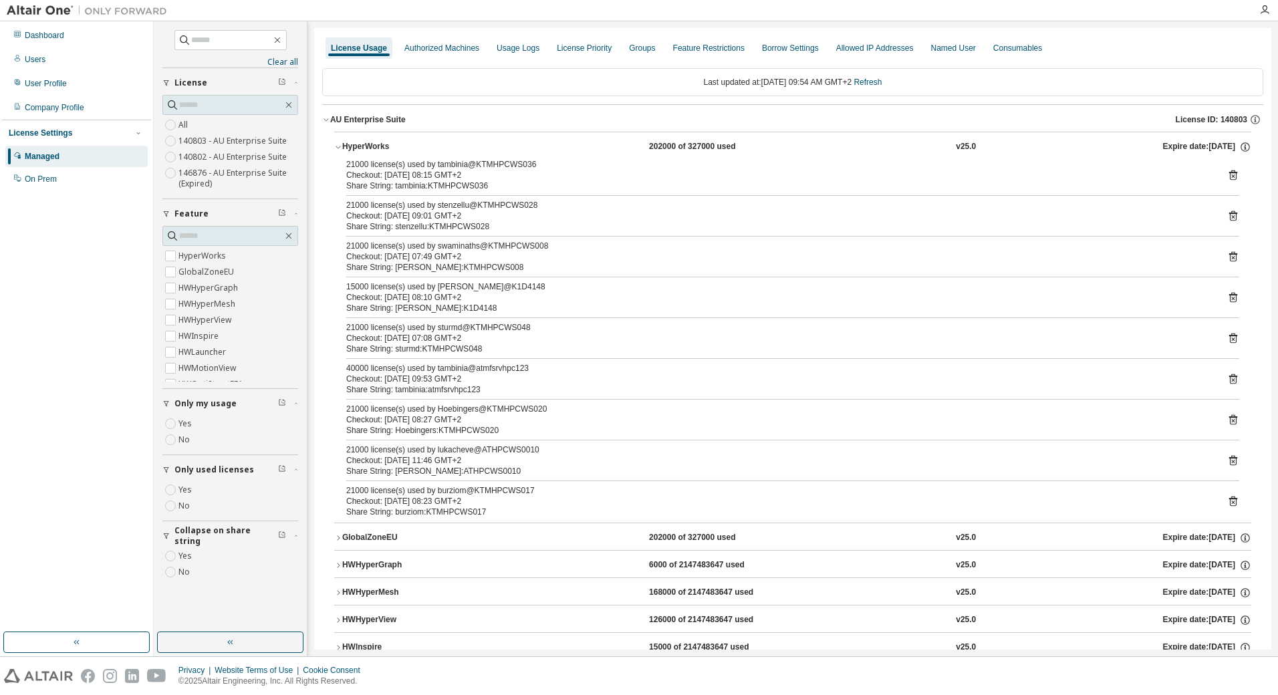
click at [337, 148] on icon "button" at bounding box center [338, 147] width 8 height 8
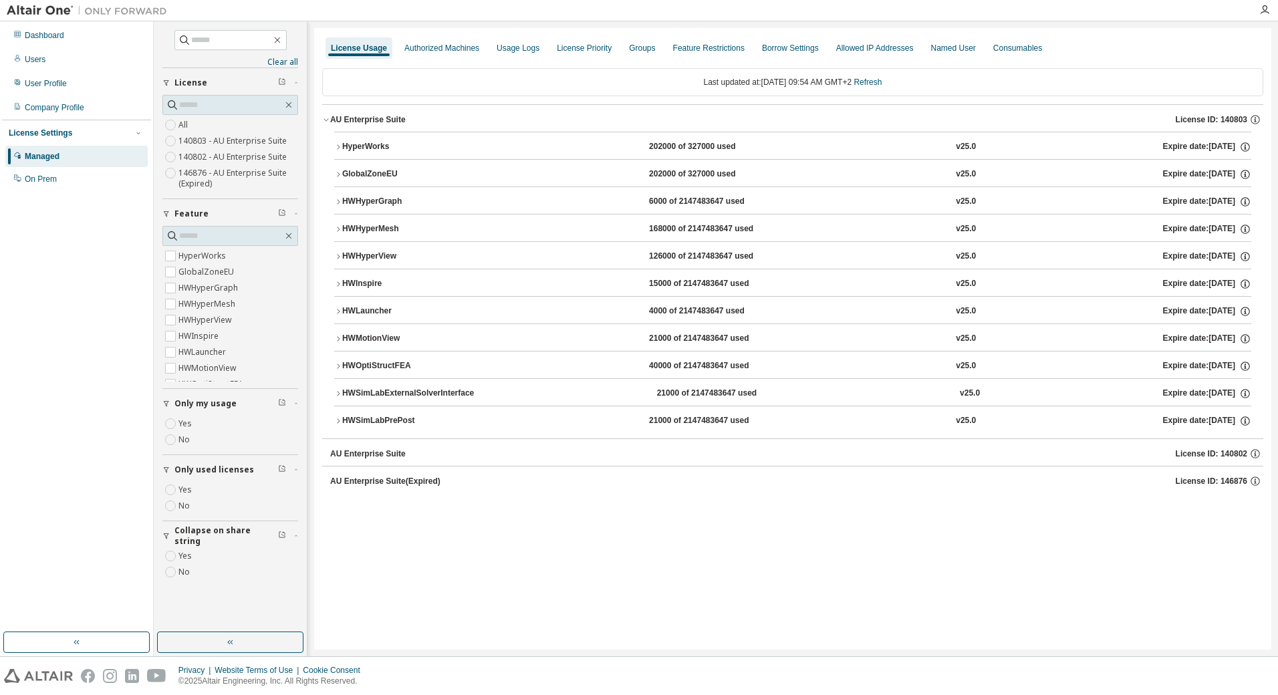
drag, startPoint x: 646, startPoint y: 568, endPoint x: 557, endPoint y: 554, distance: 90.7
click at [557, 554] on div "License Usage Authorized Machines Usage Logs License Priority Groups Feature Re…" at bounding box center [792, 339] width 957 height 622
drag, startPoint x: 555, startPoint y: 547, endPoint x: 485, endPoint y: 555, distance: 70.6
click at [485, 555] on div "License Usage Authorized Machines Usage Logs License Priority Groups Feature Re…" at bounding box center [792, 339] width 957 height 622
click at [882, 78] on link "Refresh" at bounding box center [868, 82] width 28 height 9
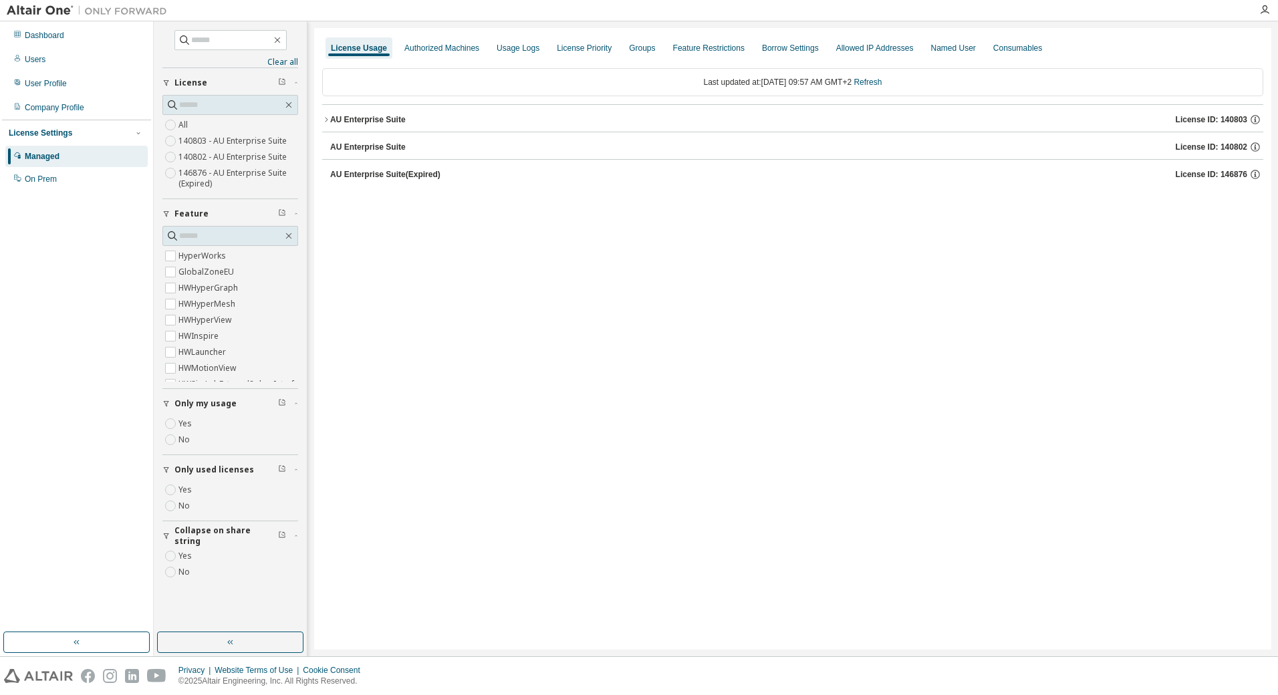
click at [326, 120] on icon "button" at bounding box center [326, 120] width 8 height 8
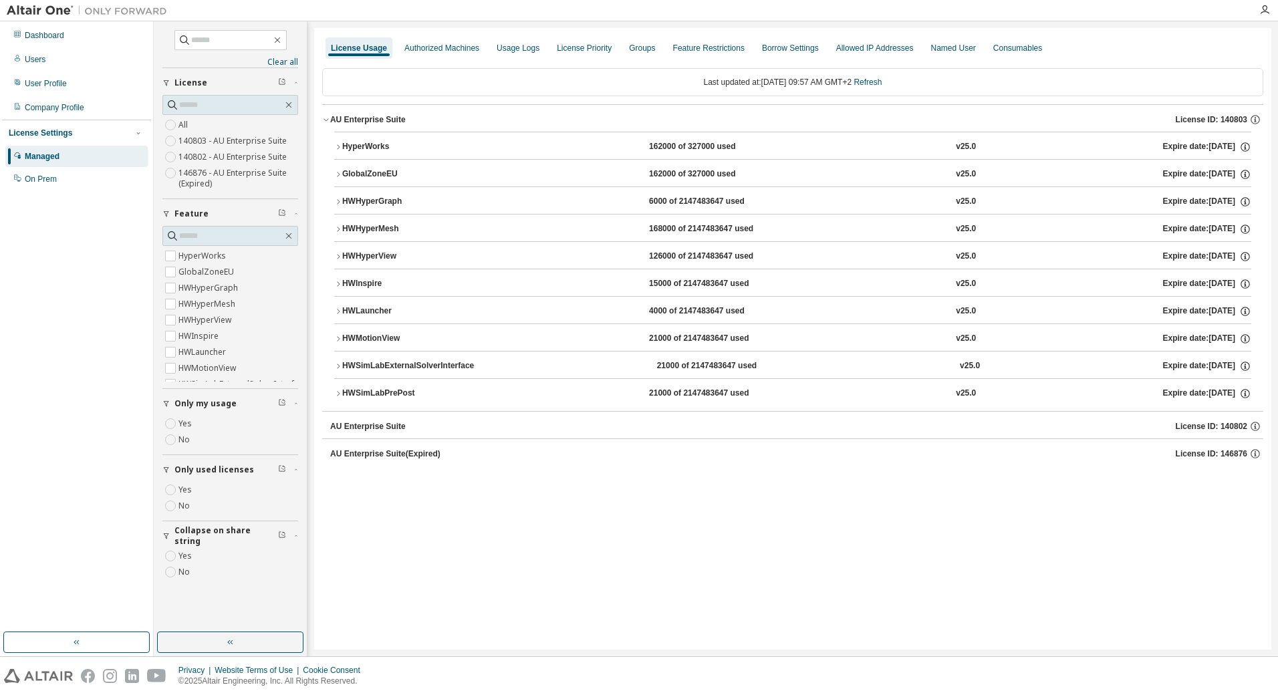
click at [338, 362] on button "HWSimLabExternalSolverInterface 21000 of 2147483647 used v25.0 Expire date: 202…" at bounding box center [792, 366] width 917 height 29
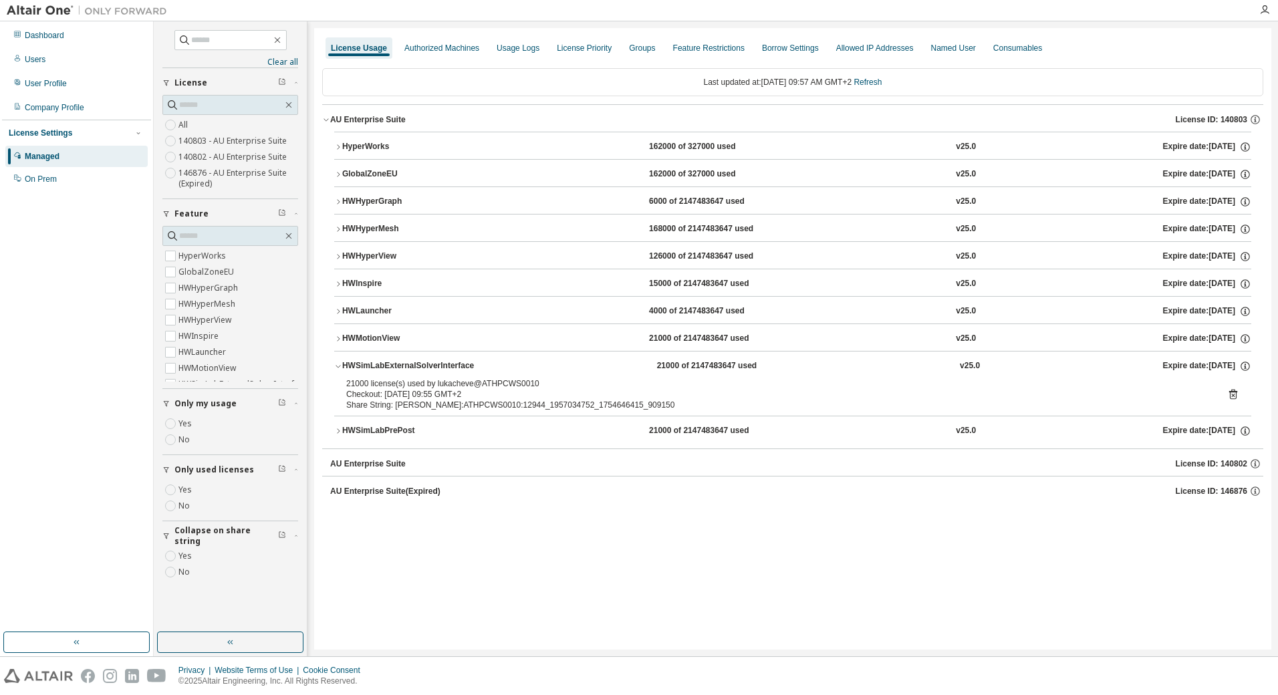
click at [337, 365] on icon "button" at bounding box center [338, 366] width 8 height 8
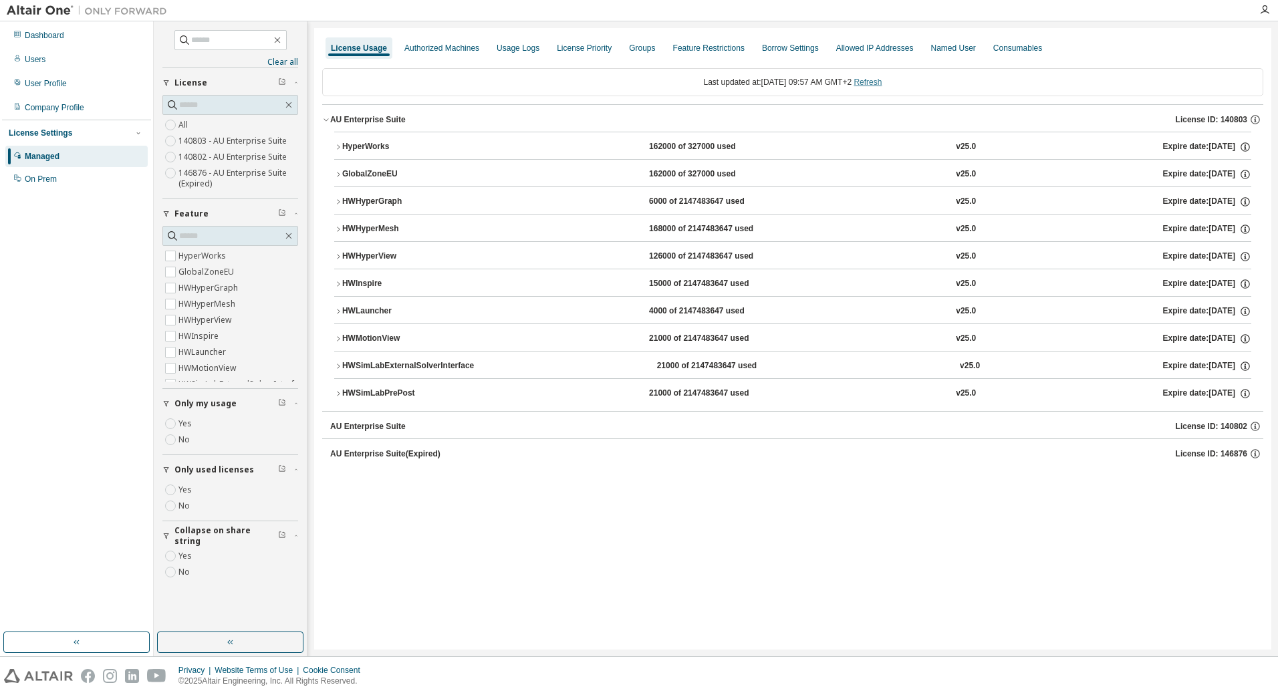
click at [882, 82] on link "Refresh" at bounding box center [868, 82] width 28 height 9
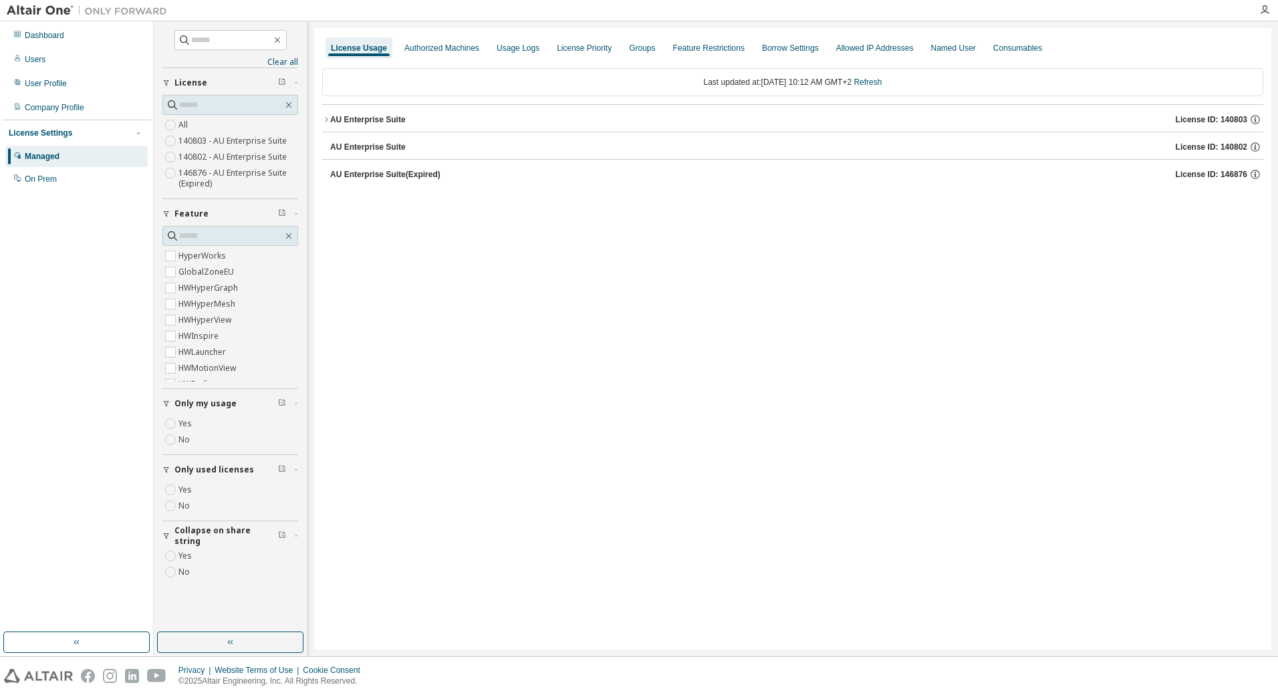
click at [325, 119] on icon "button" at bounding box center [326, 120] width 8 height 8
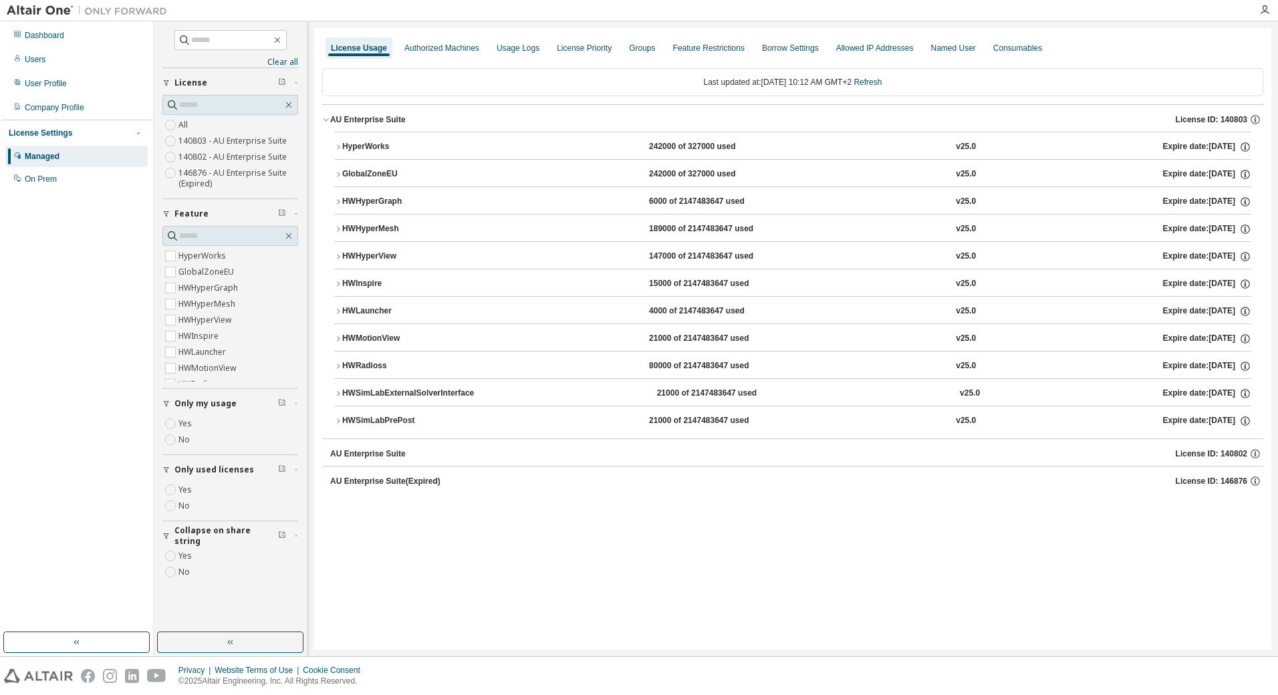
click at [340, 366] on icon "button" at bounding box center [338, 366] width 8 height 8
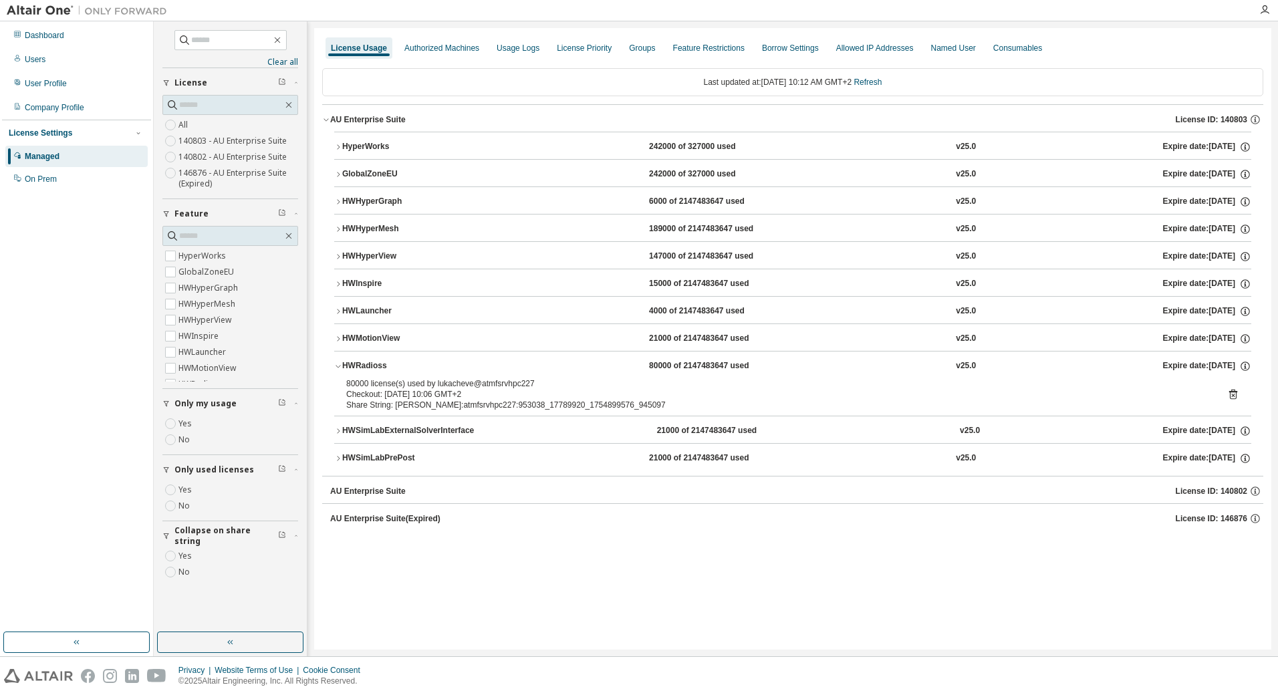
click at [337, 366] on icon "button" at bounding box center [338, 367] width 5 height 3
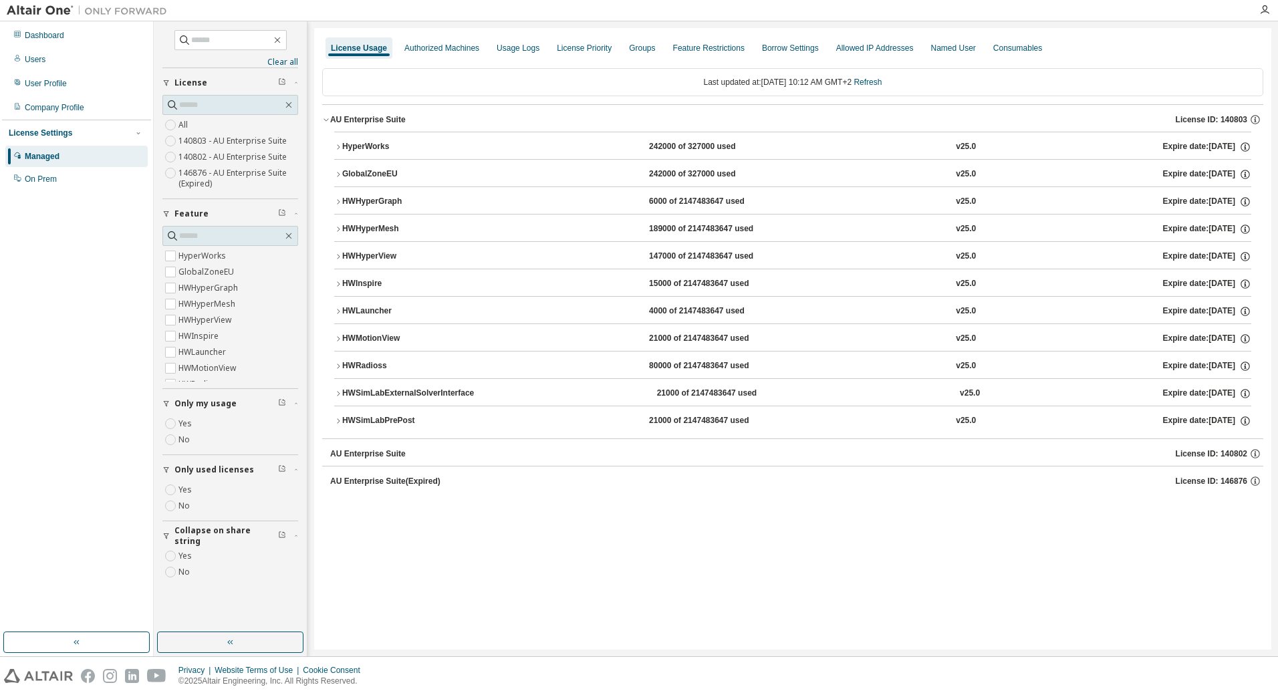
click at [339, 366] on icon "button" at bounding box center [338, 366] width 8 height 8
